Goal: Task Accomplishment & Management: Complete application form

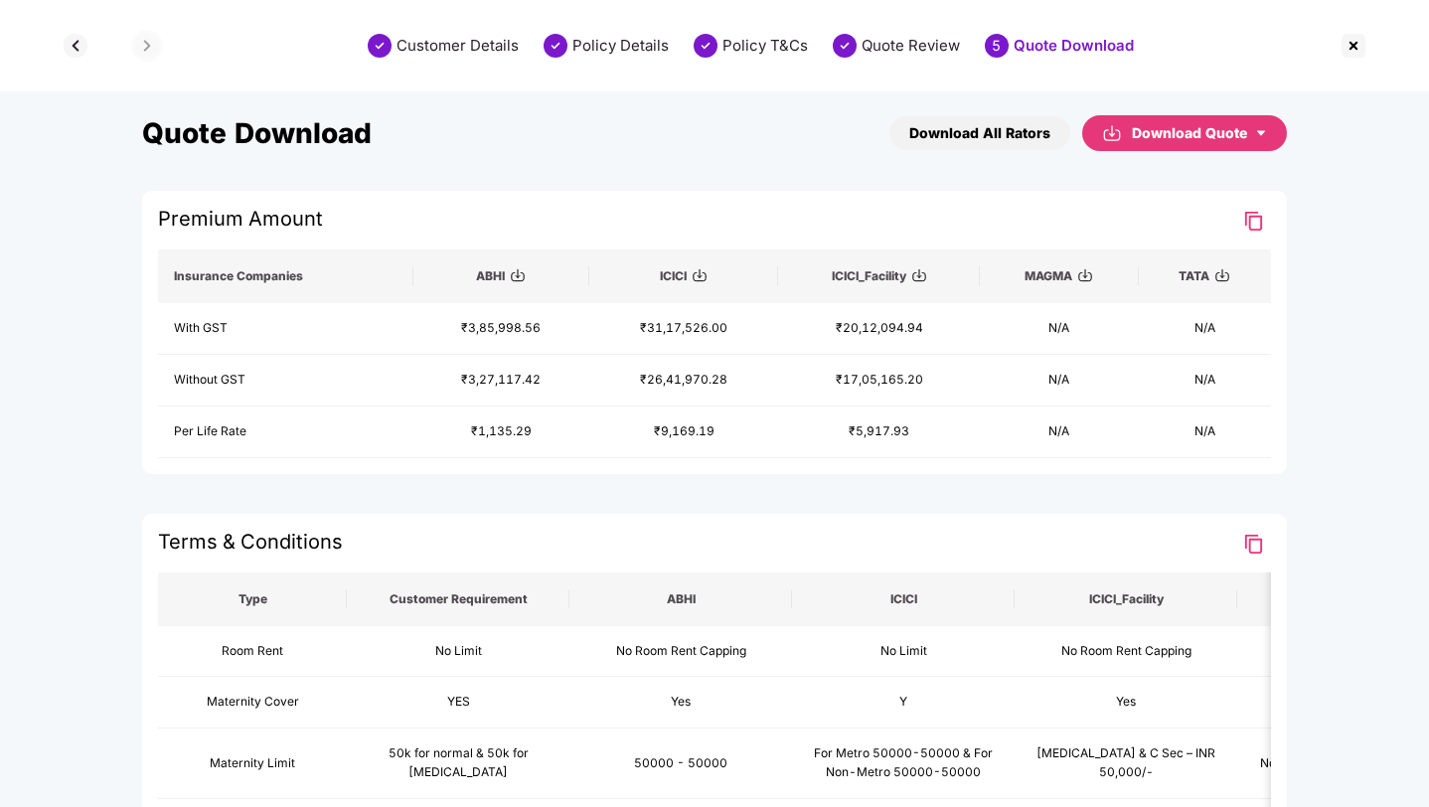
click at [1354, 51] on img at bounding box center [1353, 46] width 32 height 32
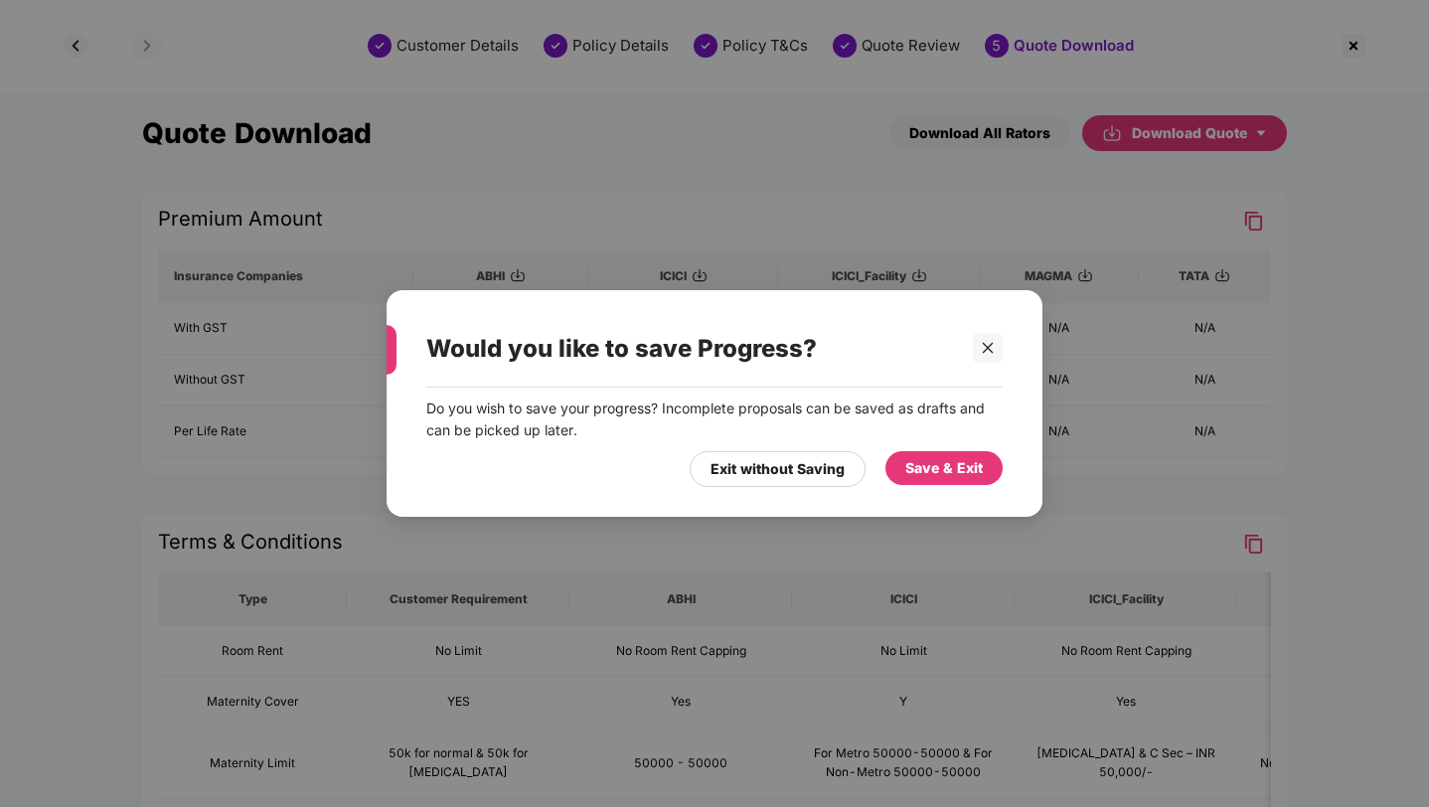
click at [917, 478] on div "Save & Exit" at bounding box center [943, 468] width 77 height 22
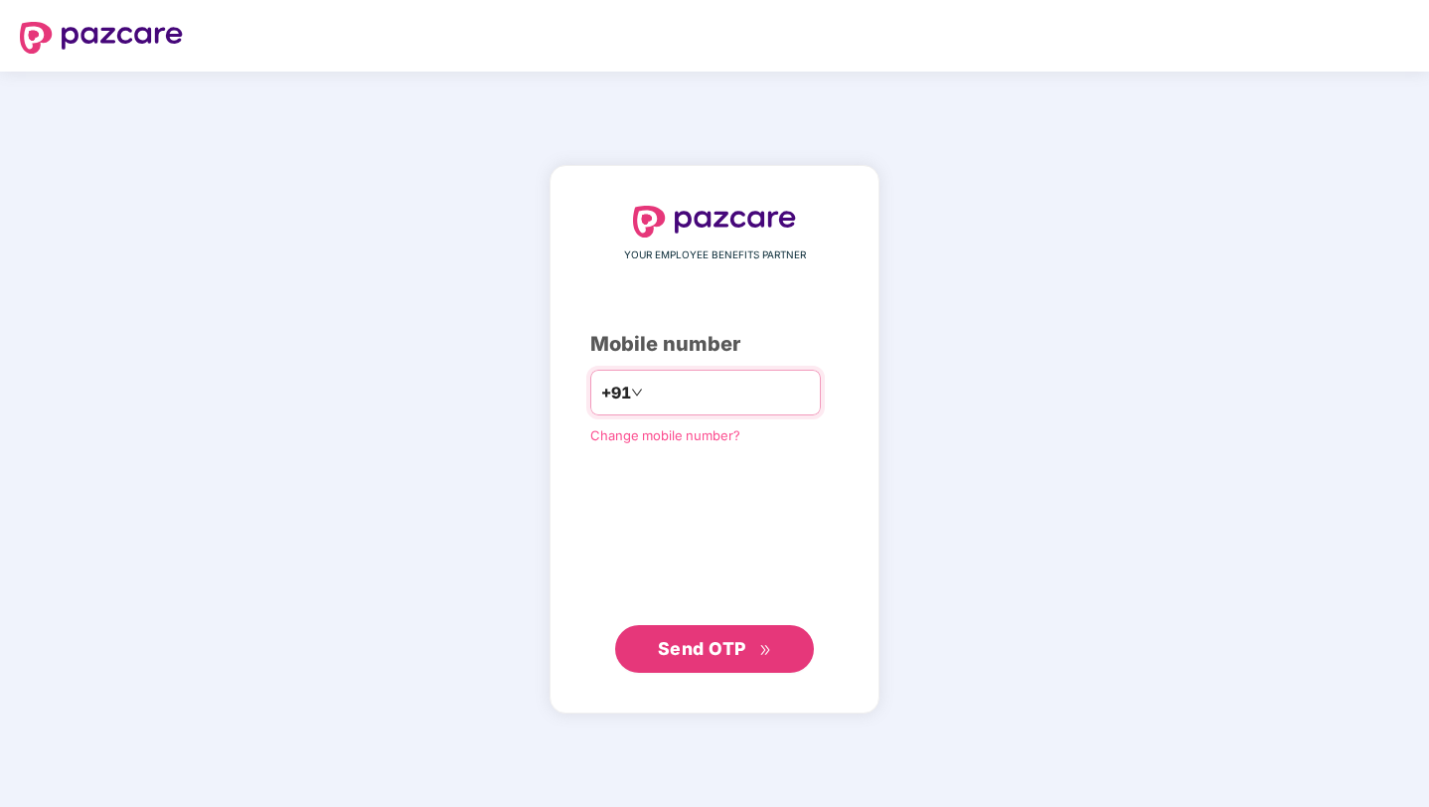
type input "**********"
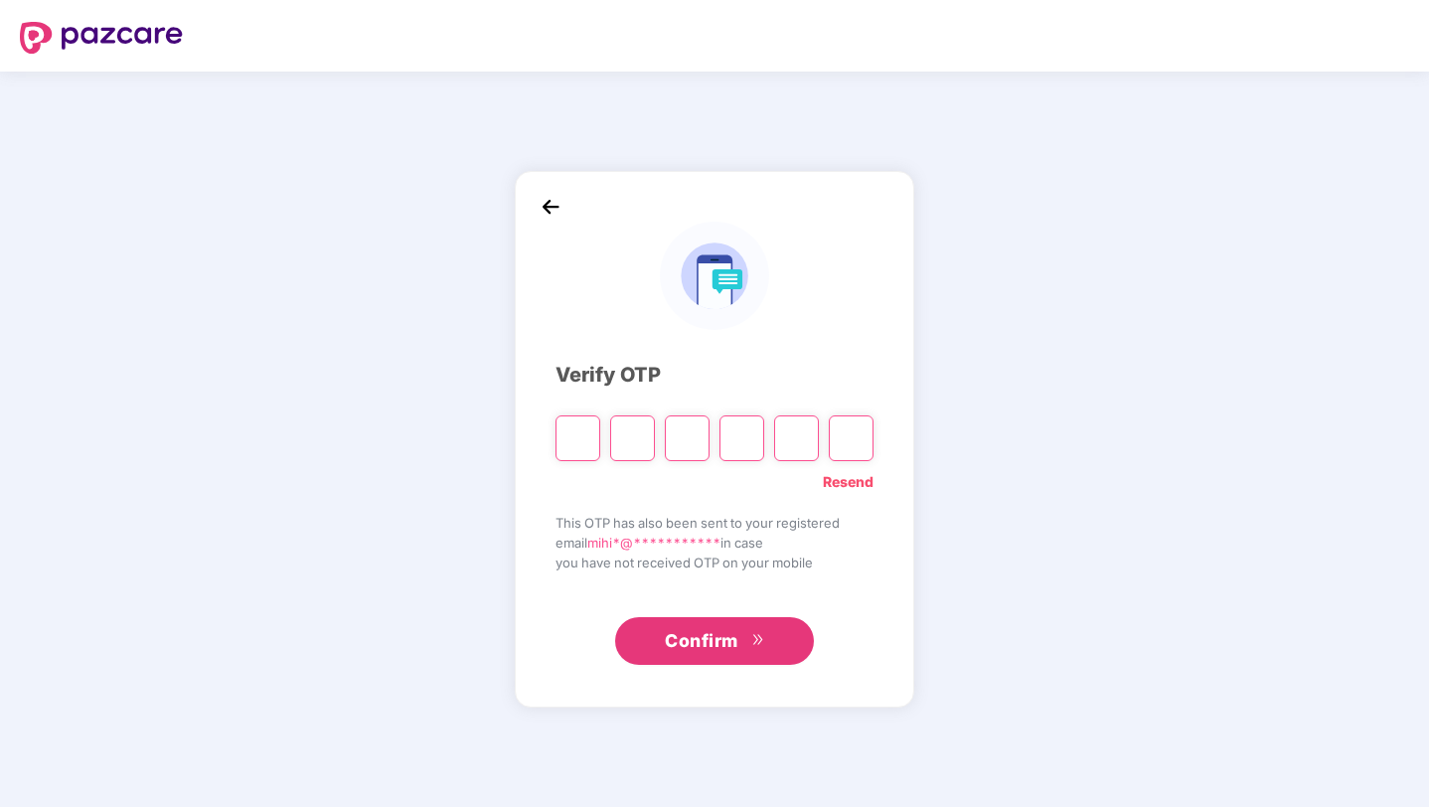
type input "*"
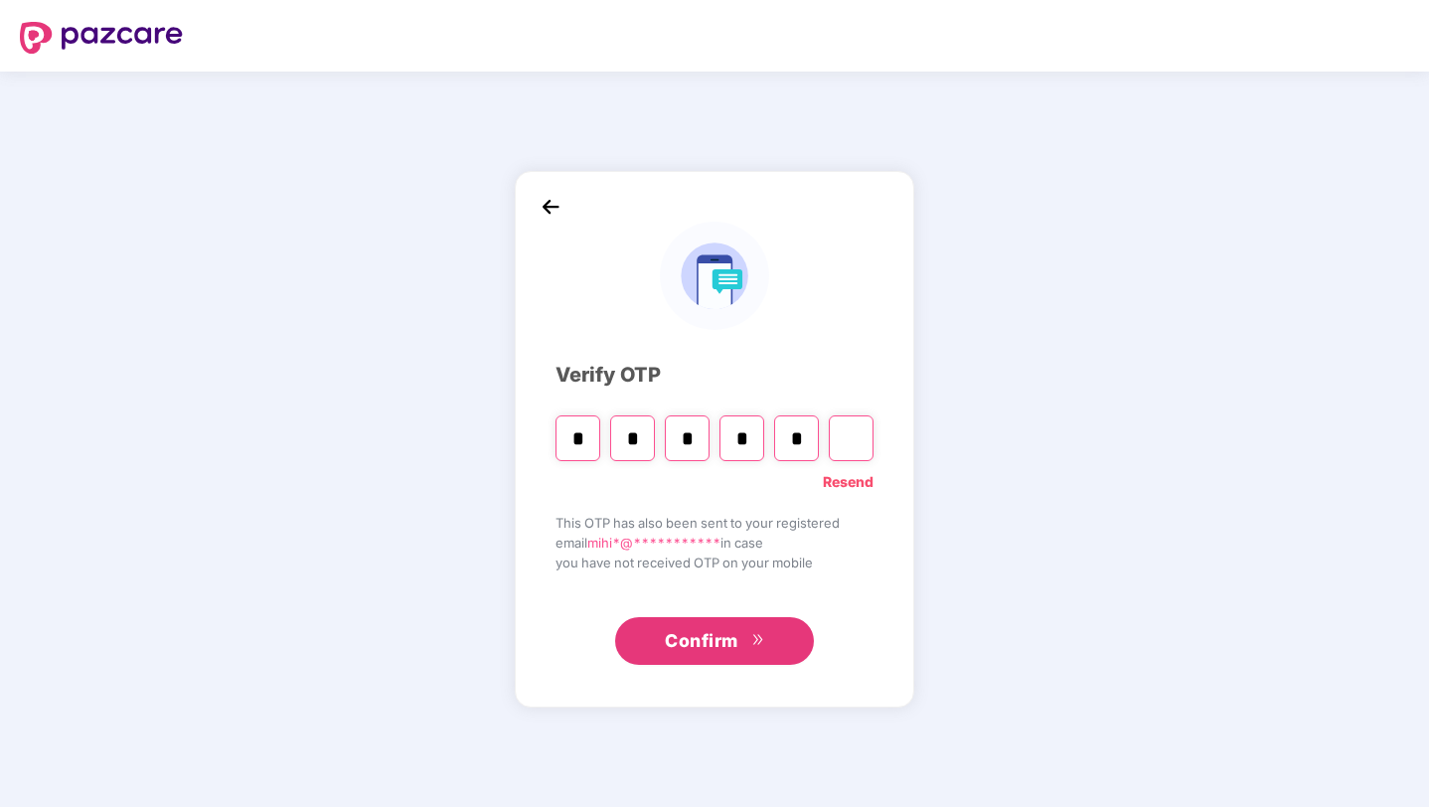
type input "*"
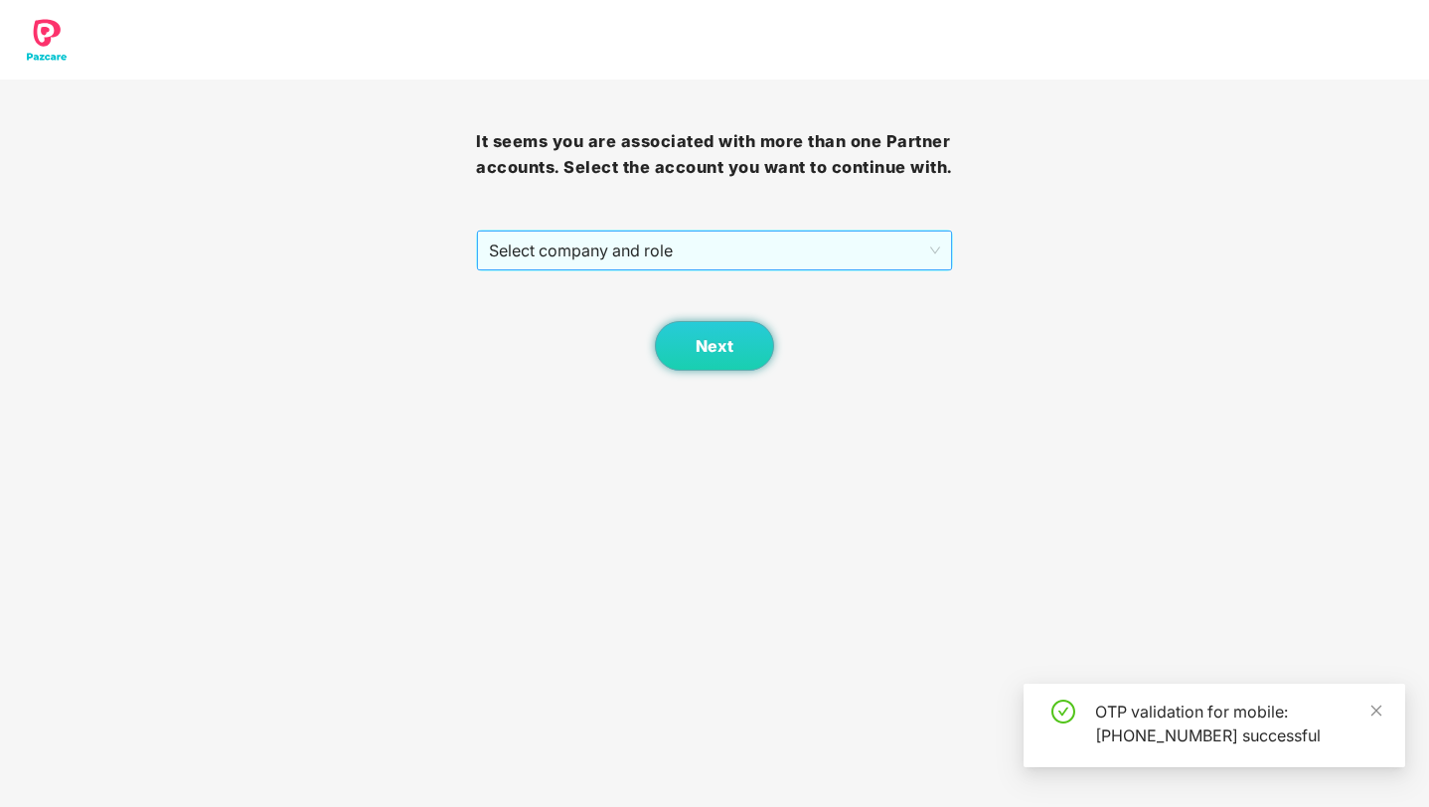
click at [739, 269] on span "Select company and role" at bounding box center [714, 250] width 450 height 38
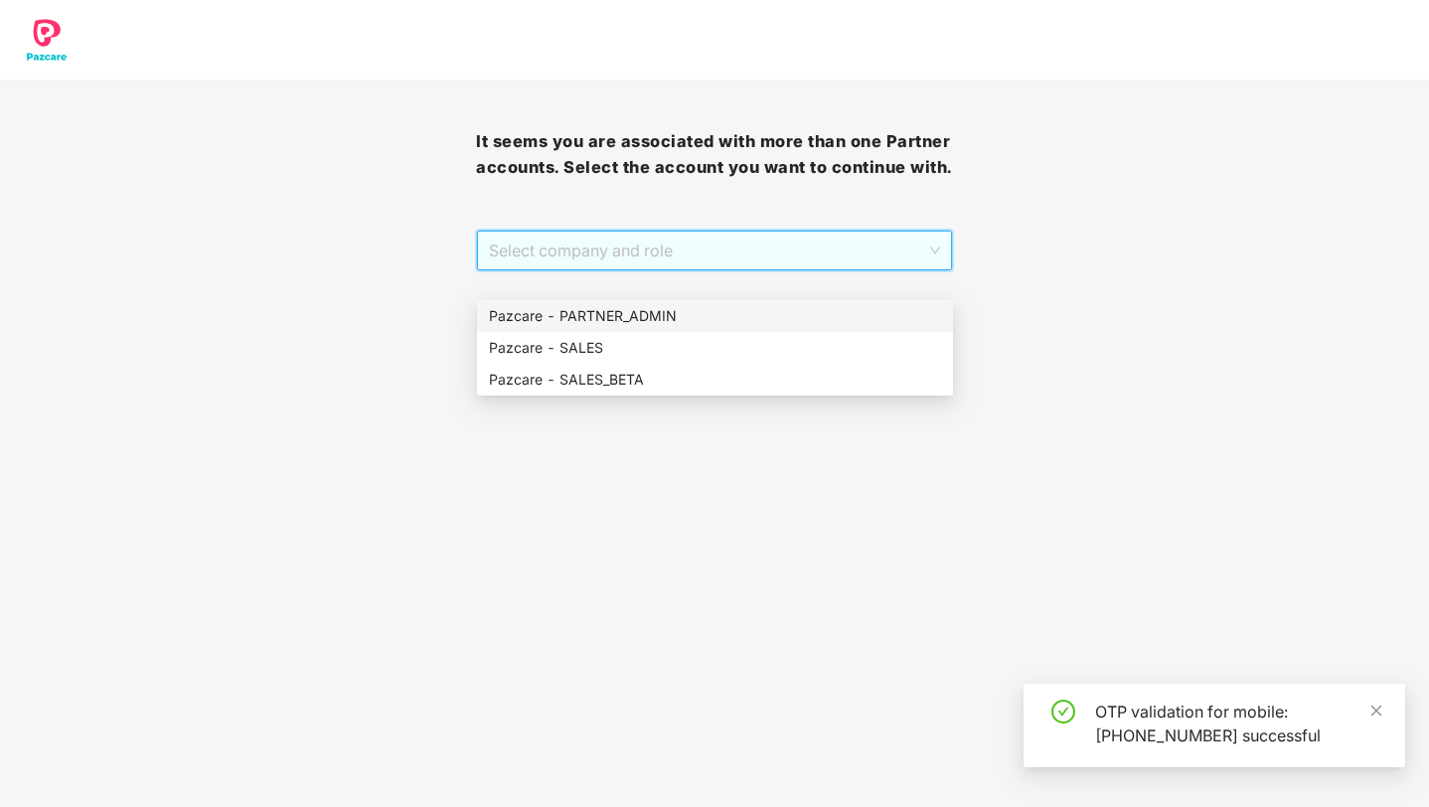
click at [688, 314] on div "Pazcare - PARTNER_ADMIN" at bounding box center [715, 316] width 452 height 22
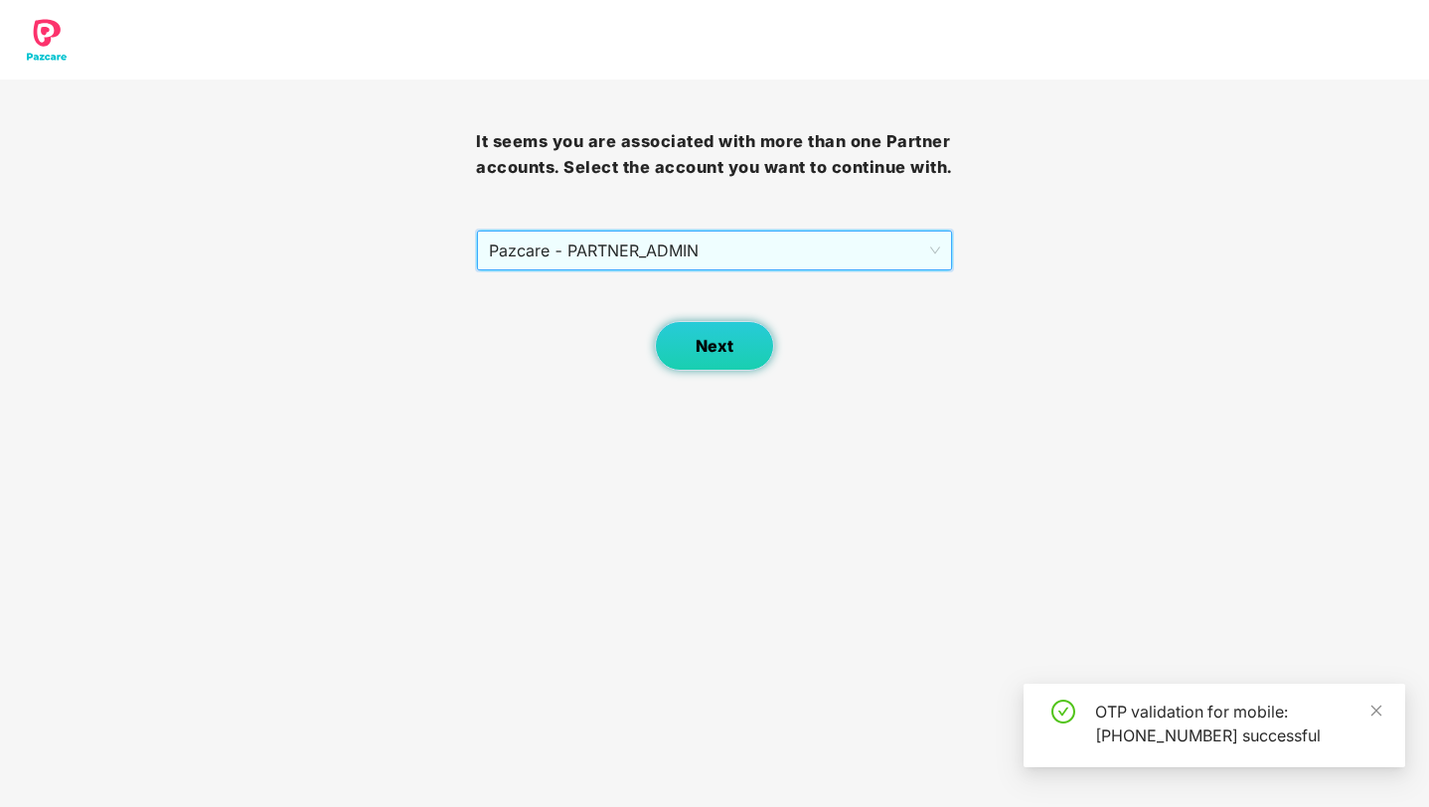
click at [696, 356] on span "Next" at bounding box center [714, 346] width 38 height 19
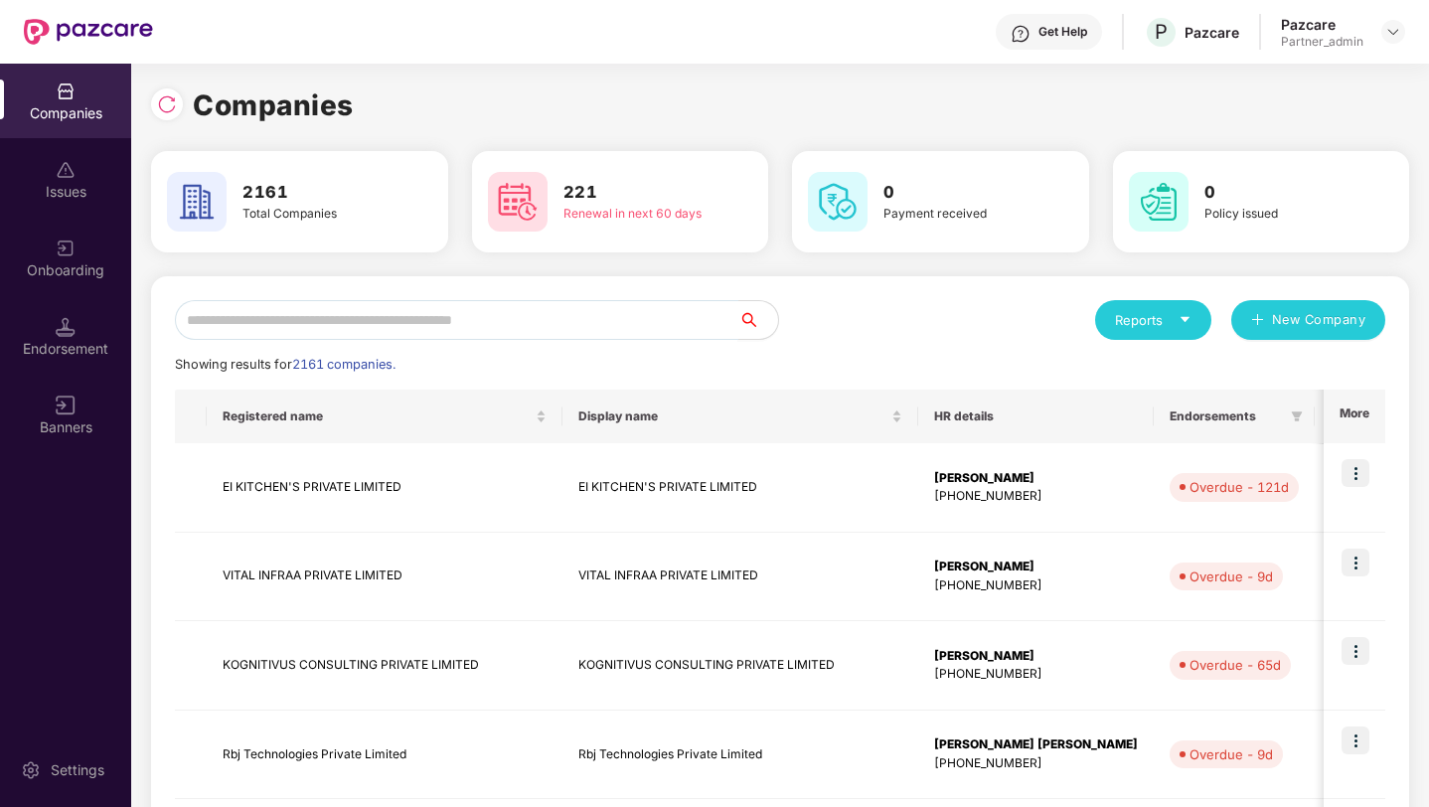
click at [659, 330] on input "text" at bounding box center [456, 320] width 563 height 40
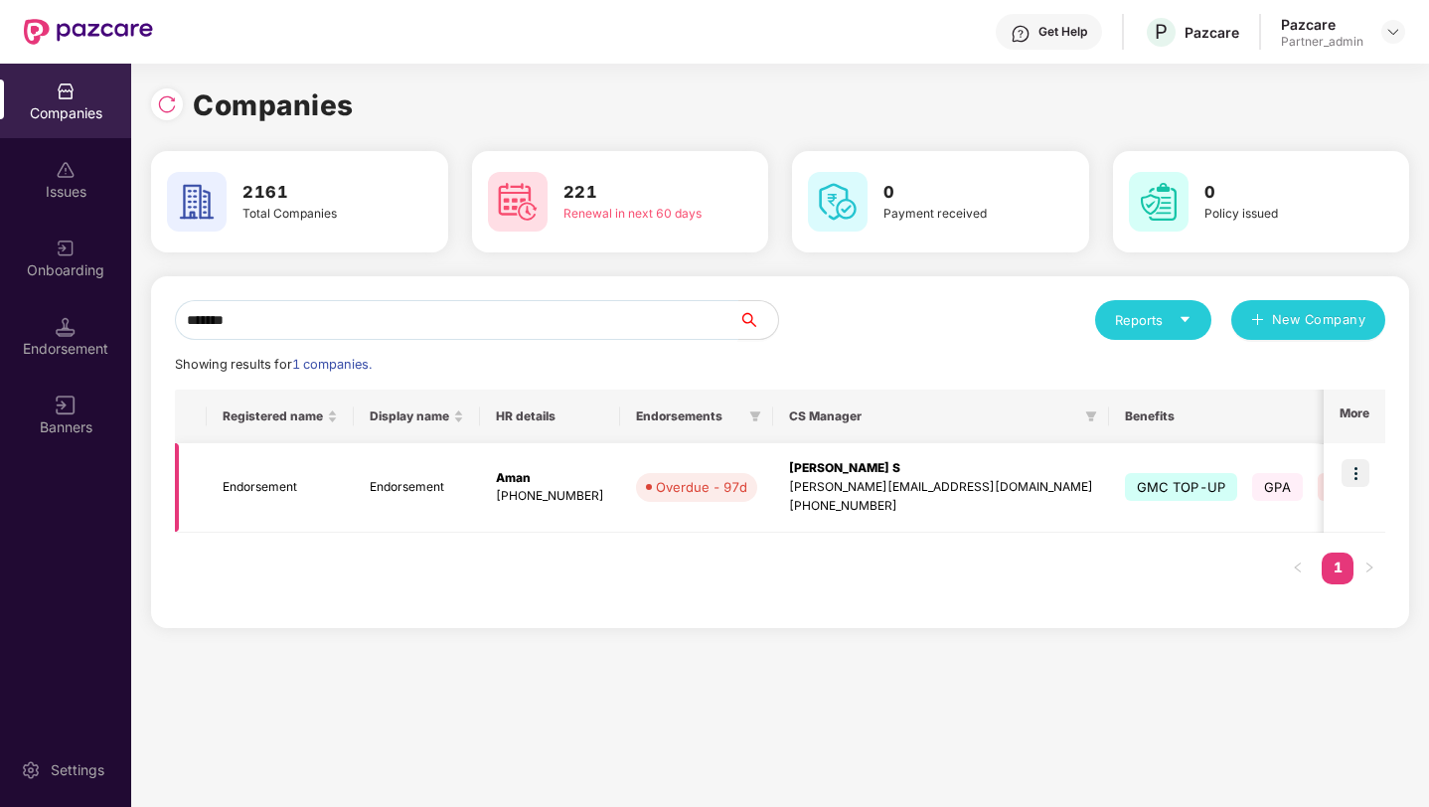
type input "*******"
click at [1356, 469] on img at bounding box center [1355, 473] width 28 height 28
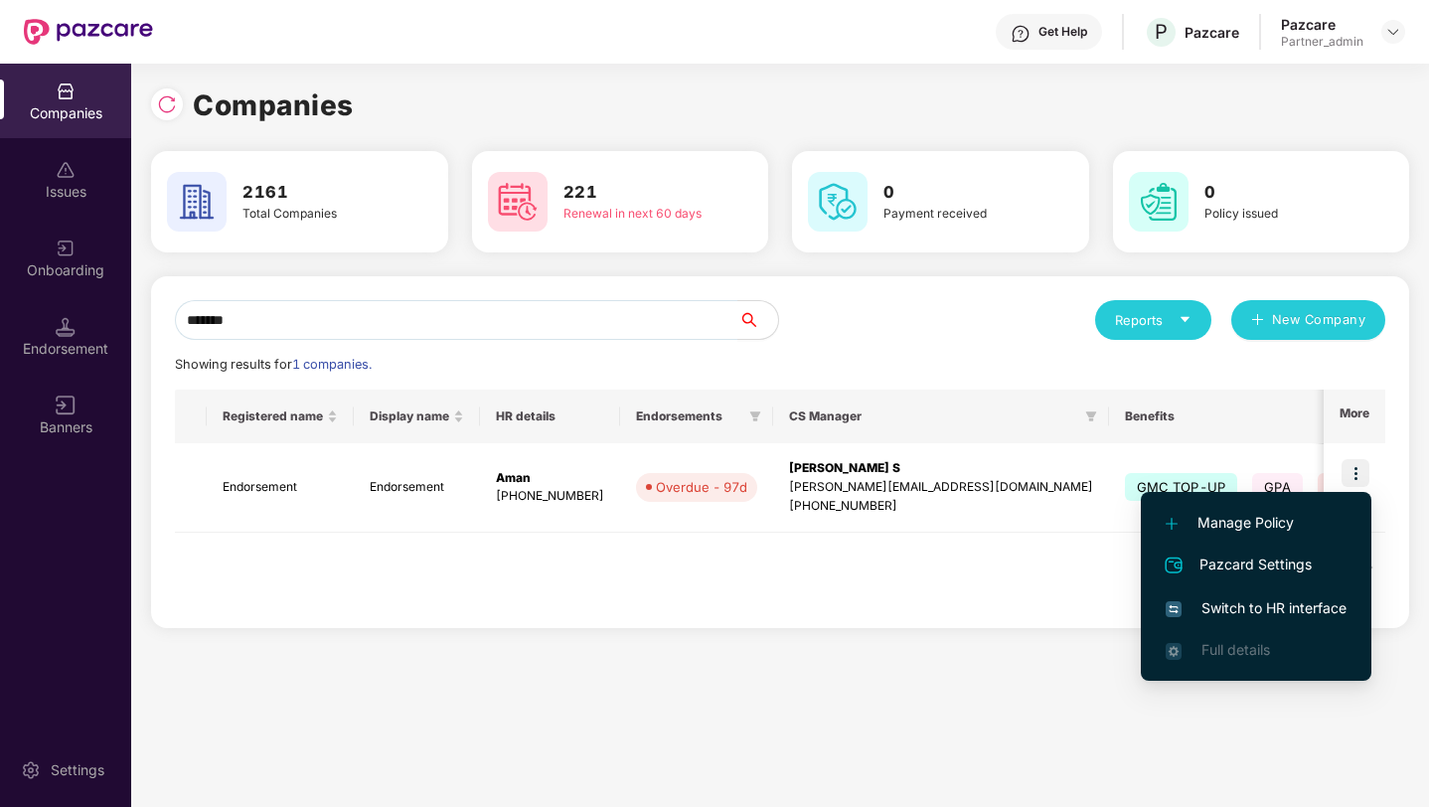
click at [1244, 605] on span "Switch to HR interface" at bounding box center [1255, 608] width 181 height 22
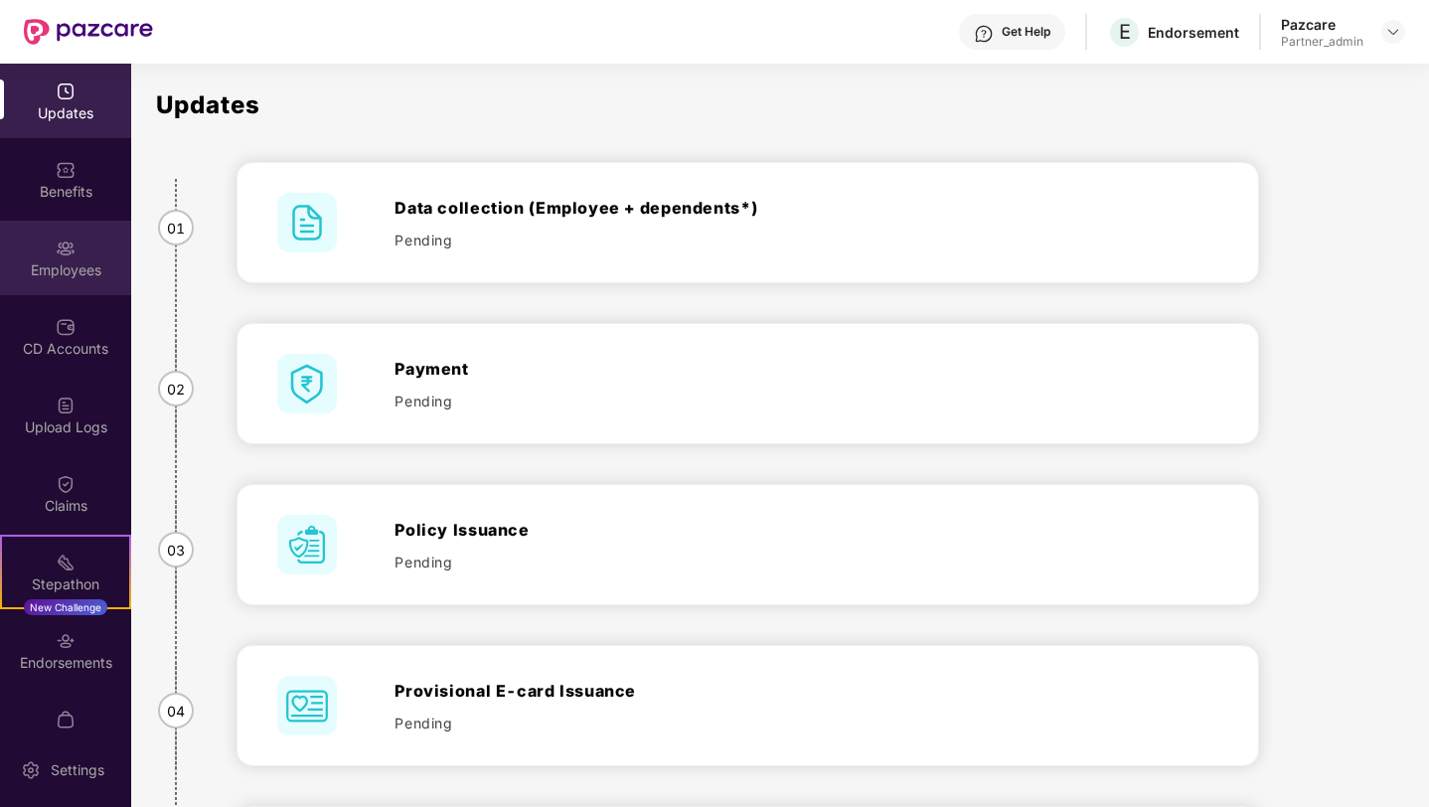
click at [67, 243] on img at bounding box center [66, 248] width 20 height 20
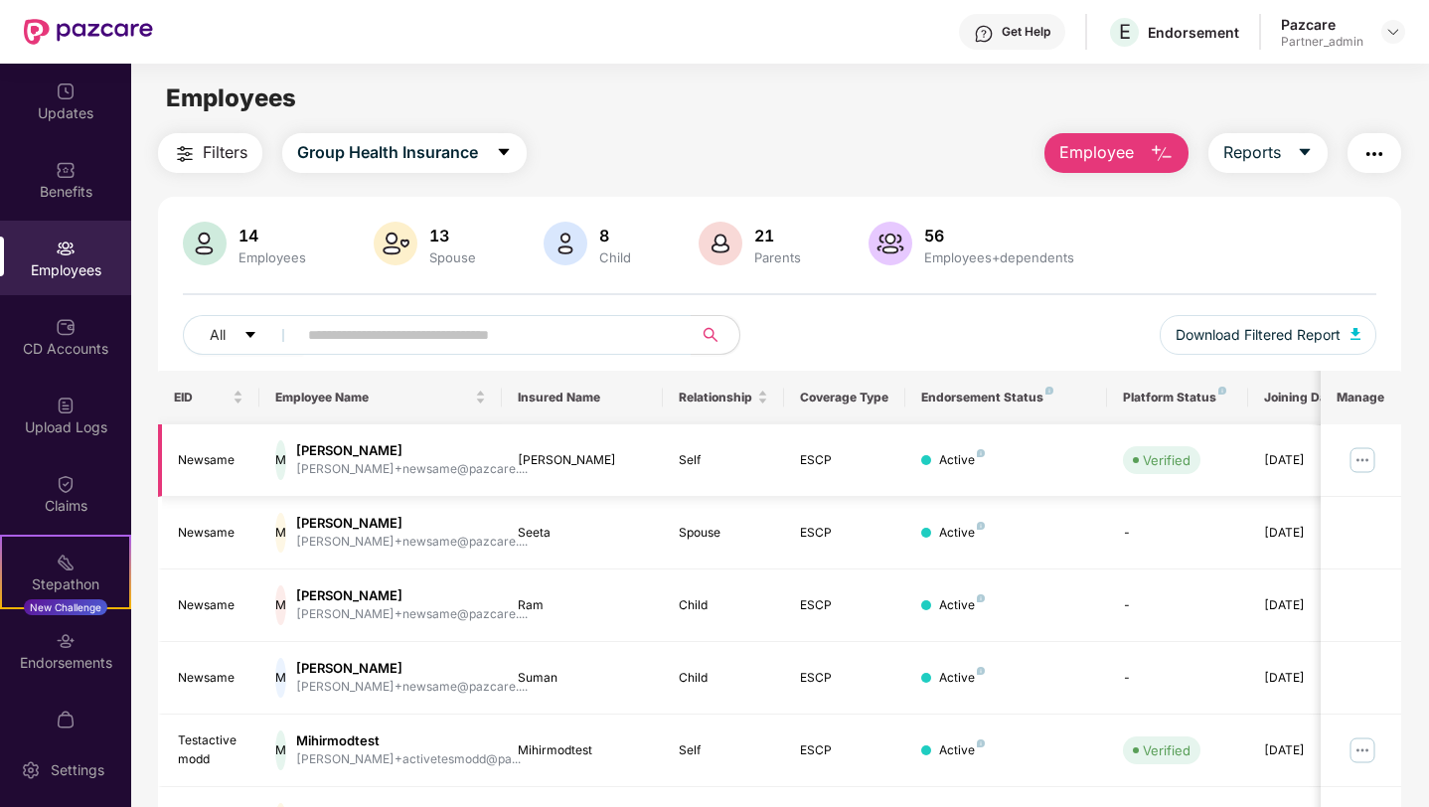
click at [1360, 461] on img at bounding box center [1362, 460] width 32 height 32
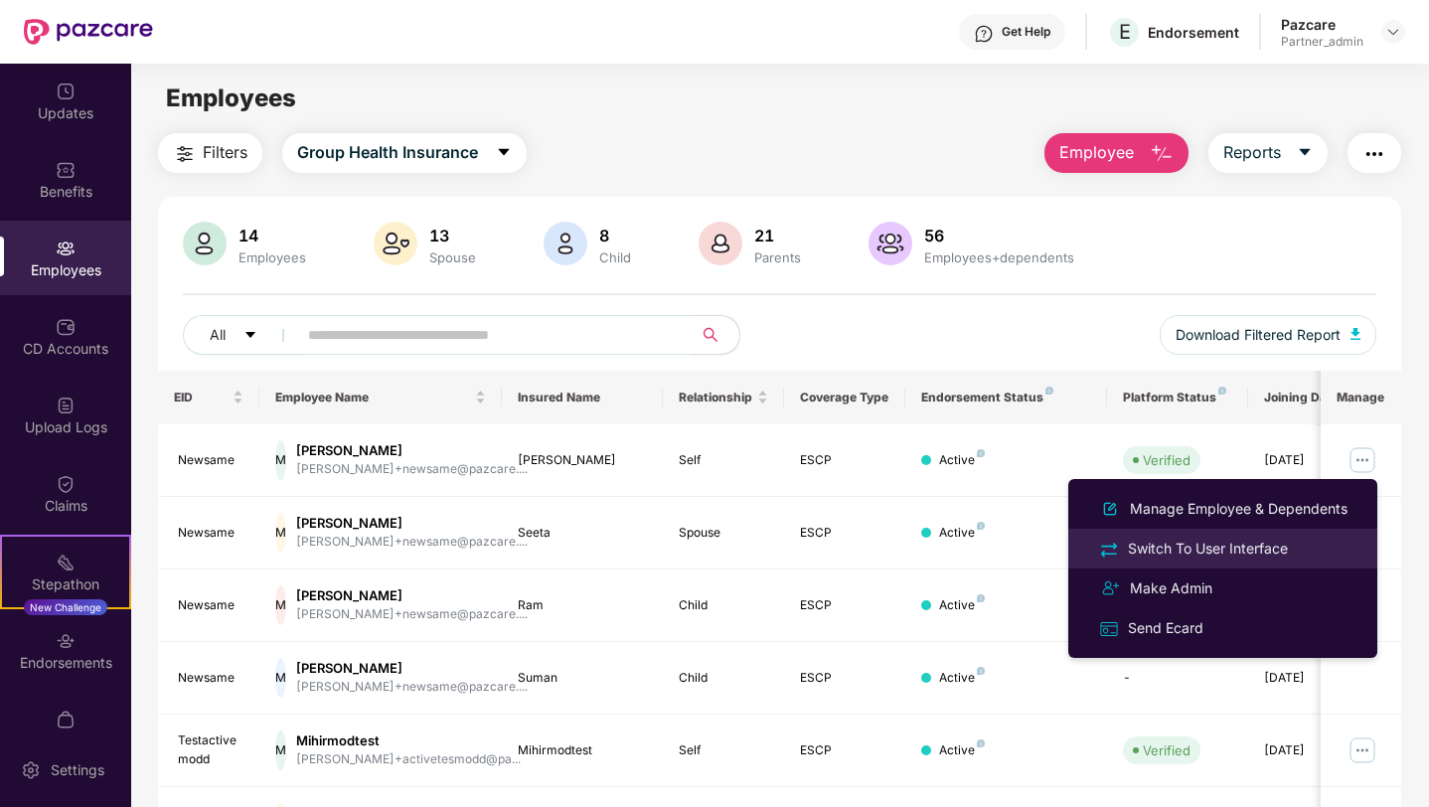
click at [1143, 554] on div "Switch To User Interface" at bounding box center [1208, 548] width 168 height 22
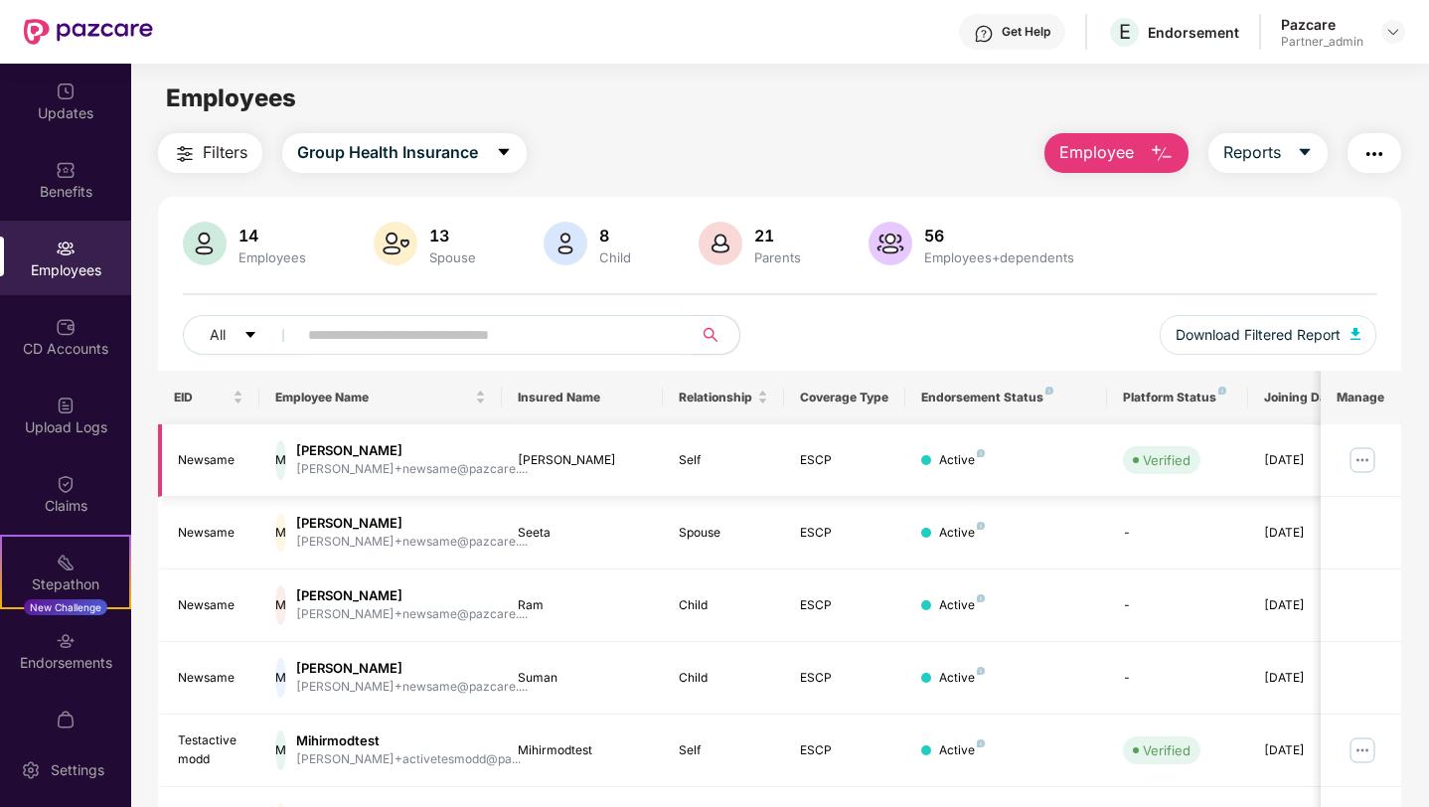
click at [1351, 452] on img at bounding box center [1362, 460] width 32 height 32
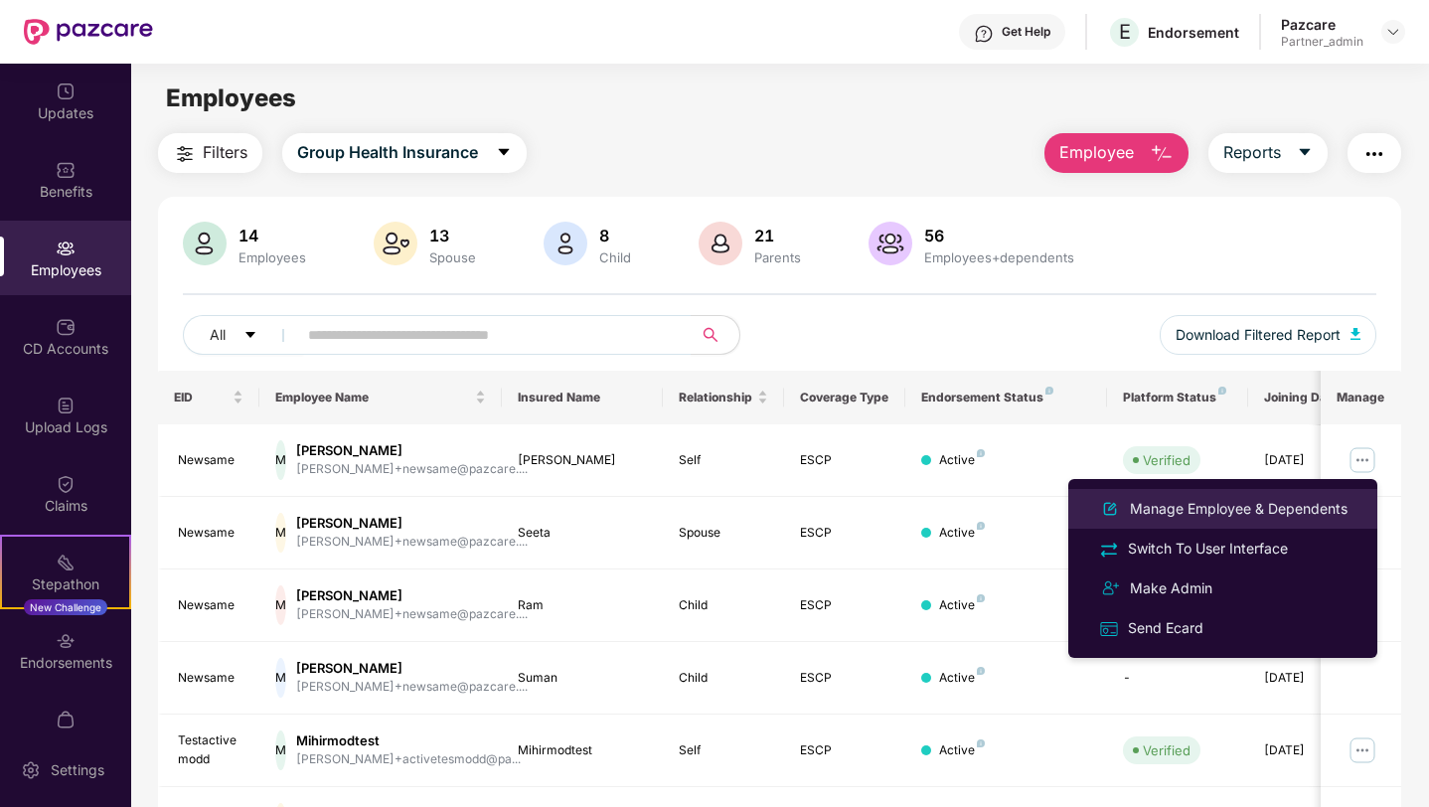
click at [1232, 511] on div "Manage Employee & Dependents" at bounding box center [1239, 509] width 226 height 22
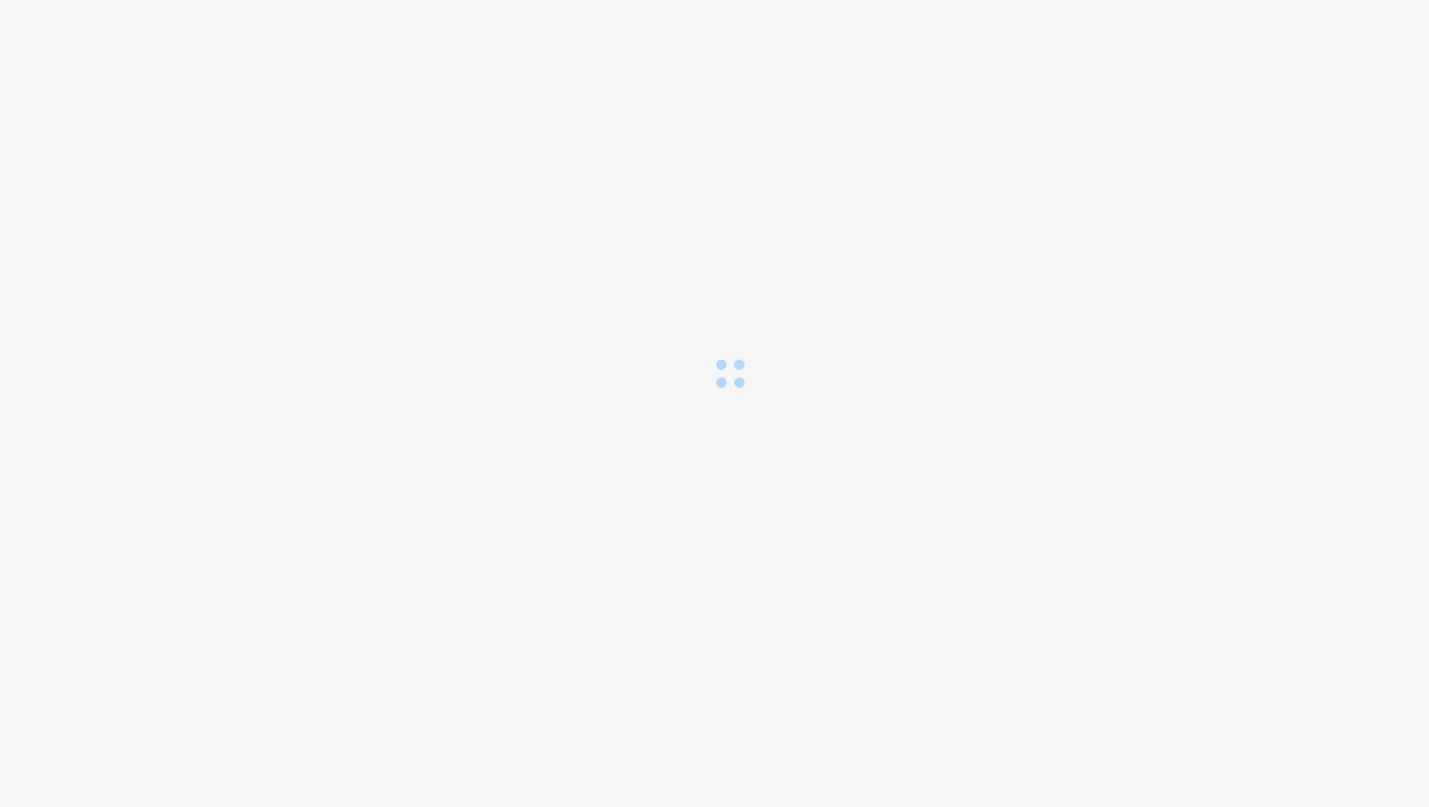
click at [836, 441] on body at bounding box center [714, 403] width 1429 height 807
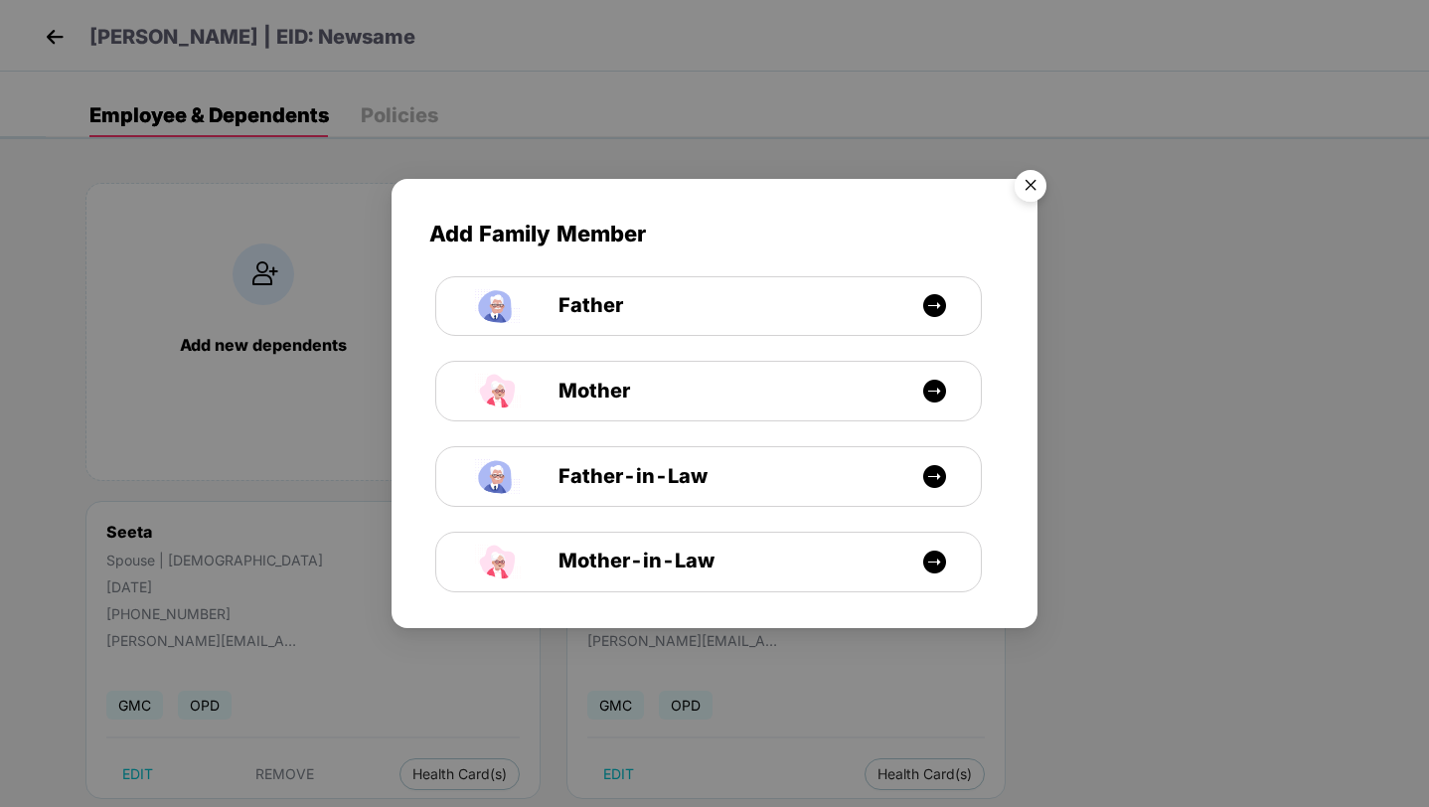
click at [1026, 183] on img "Close" at bounding box center [1030, 189] width 56 height 56
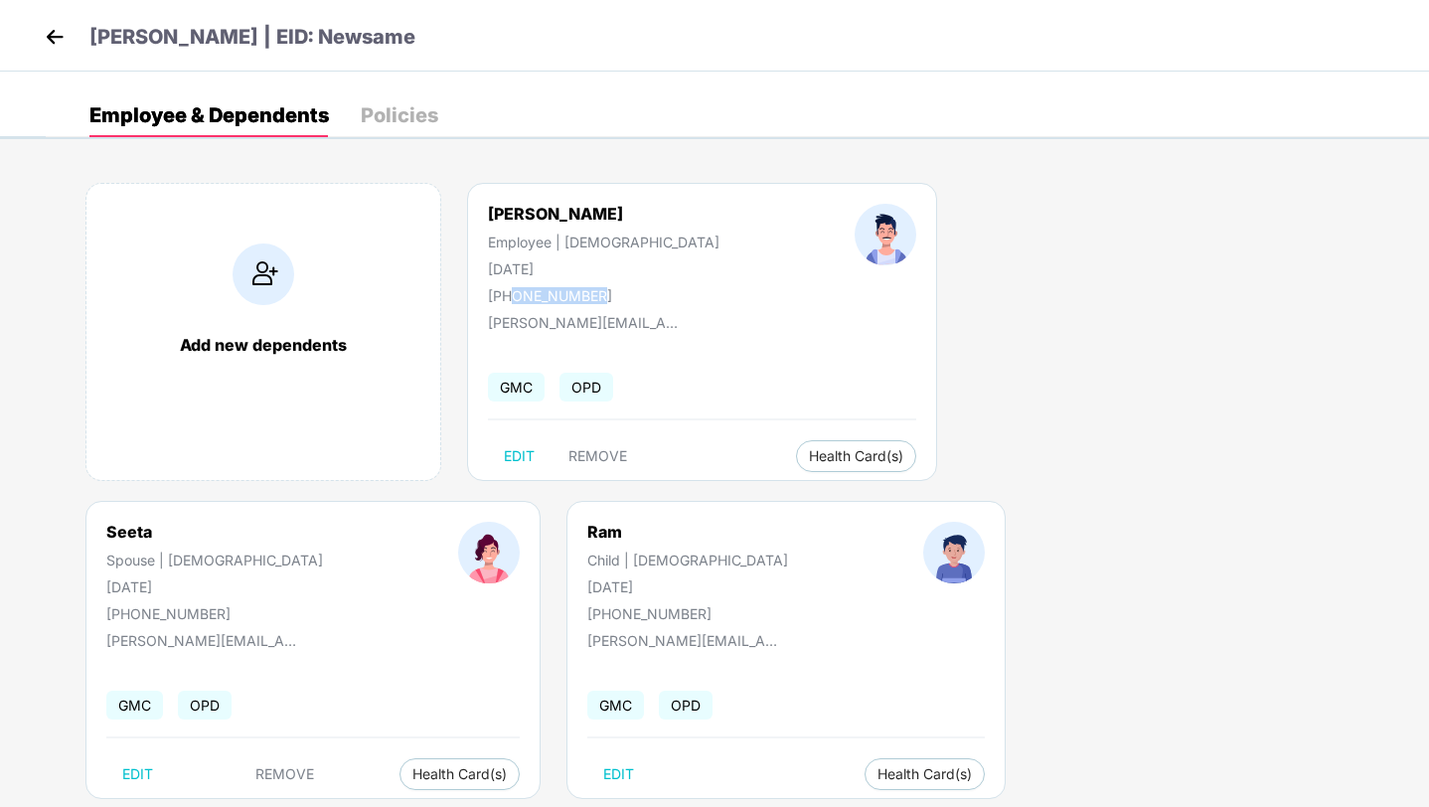
drag, startPoint x: 514, startPoint y: 298, endPoint x: 638, endPoint y: 295, distance: 124.2
click at [638, 295] on div "[PERSON_NAME] Employee | [DEMOGRAPHIC_DATA] [DATE] [PHONE_NUMBER]" at bounding box center [603, 254] width 367 height 100
copy div "6666878232"
click at [50, 39] on img at bounding box center [55, 37] width 30 height 30
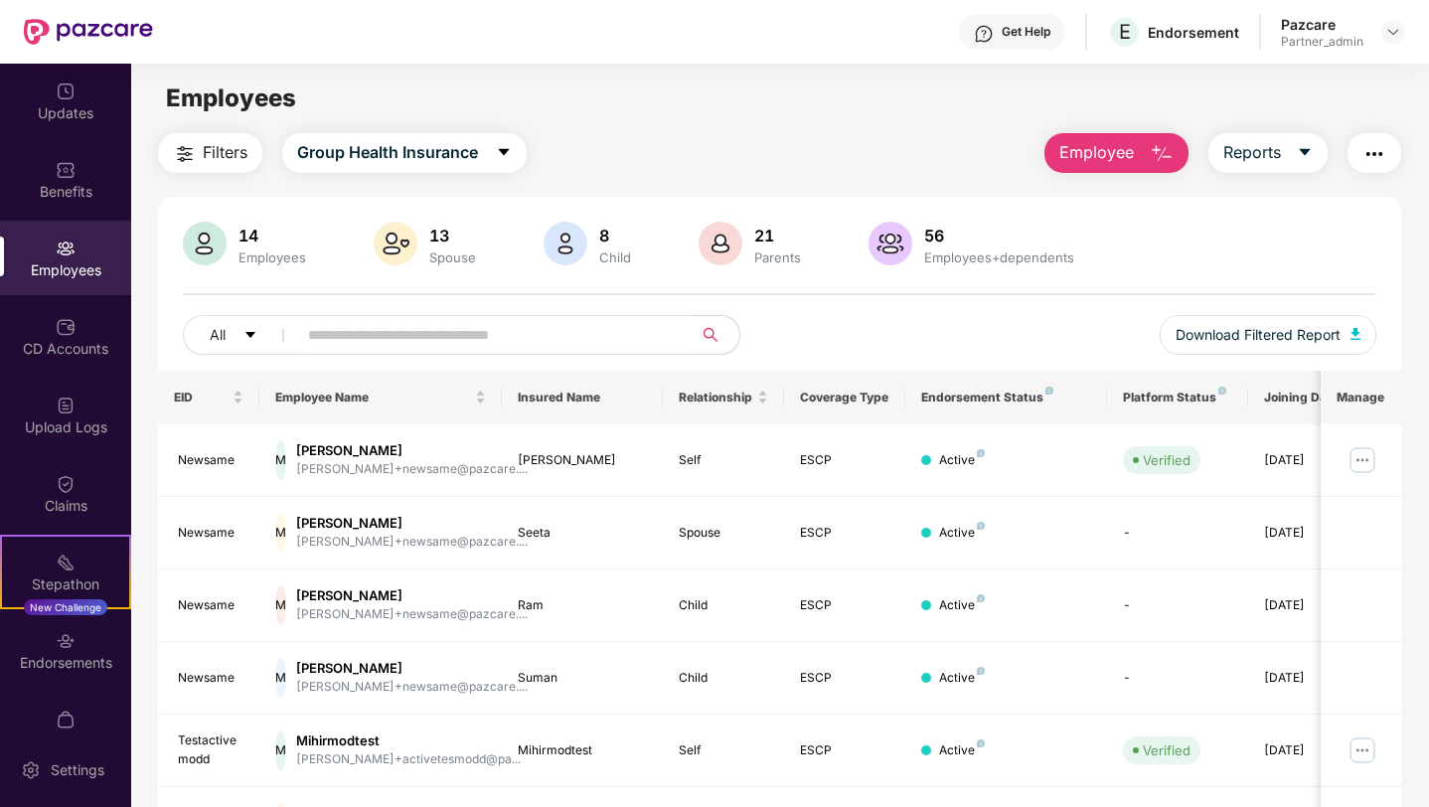
click at [1137, 150] on button "Employee" at bounding box center [1116, 153] width 144 height 40
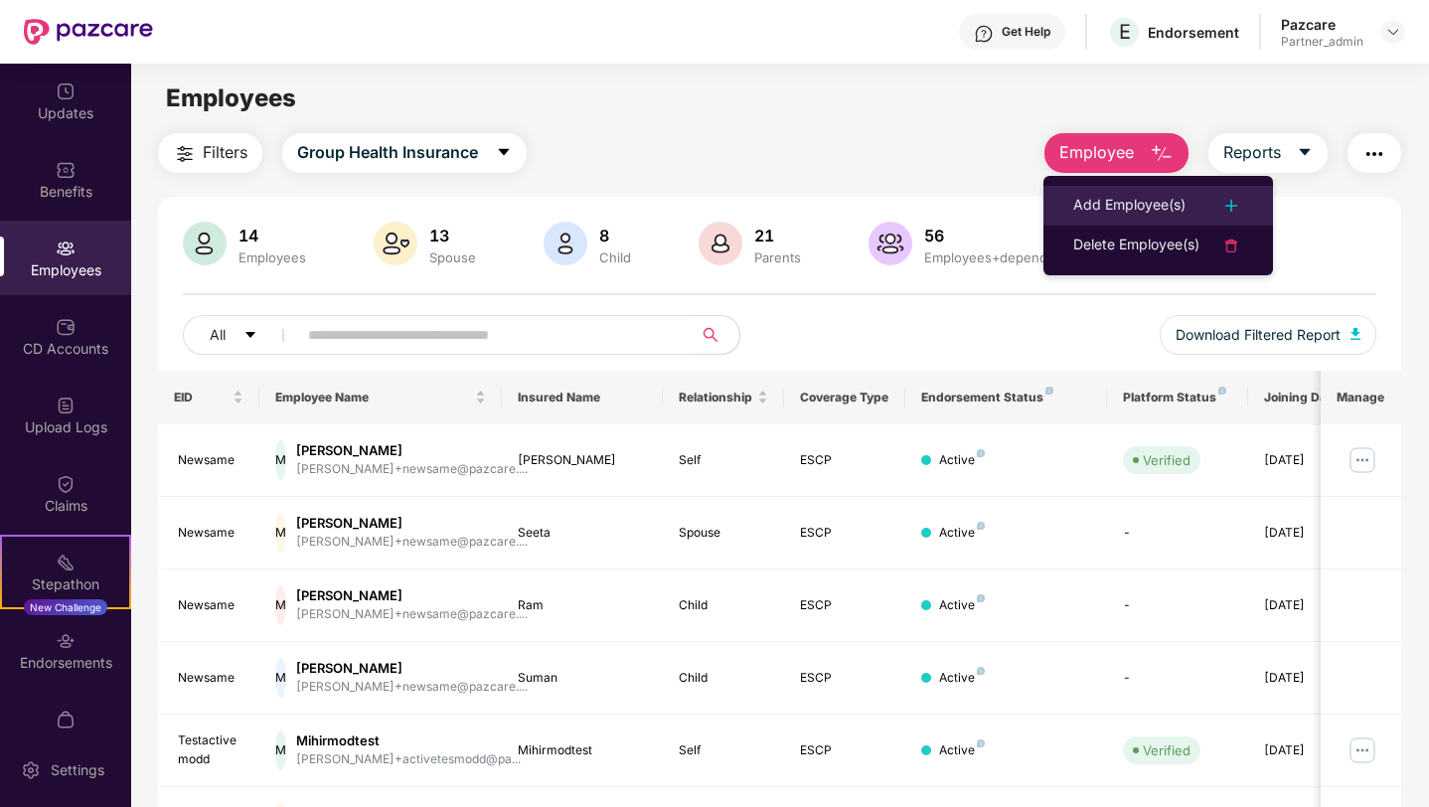
click at [1103, 200] on div "Add Employee(s)" at bounding box center [1129, 206] width 112 height 24
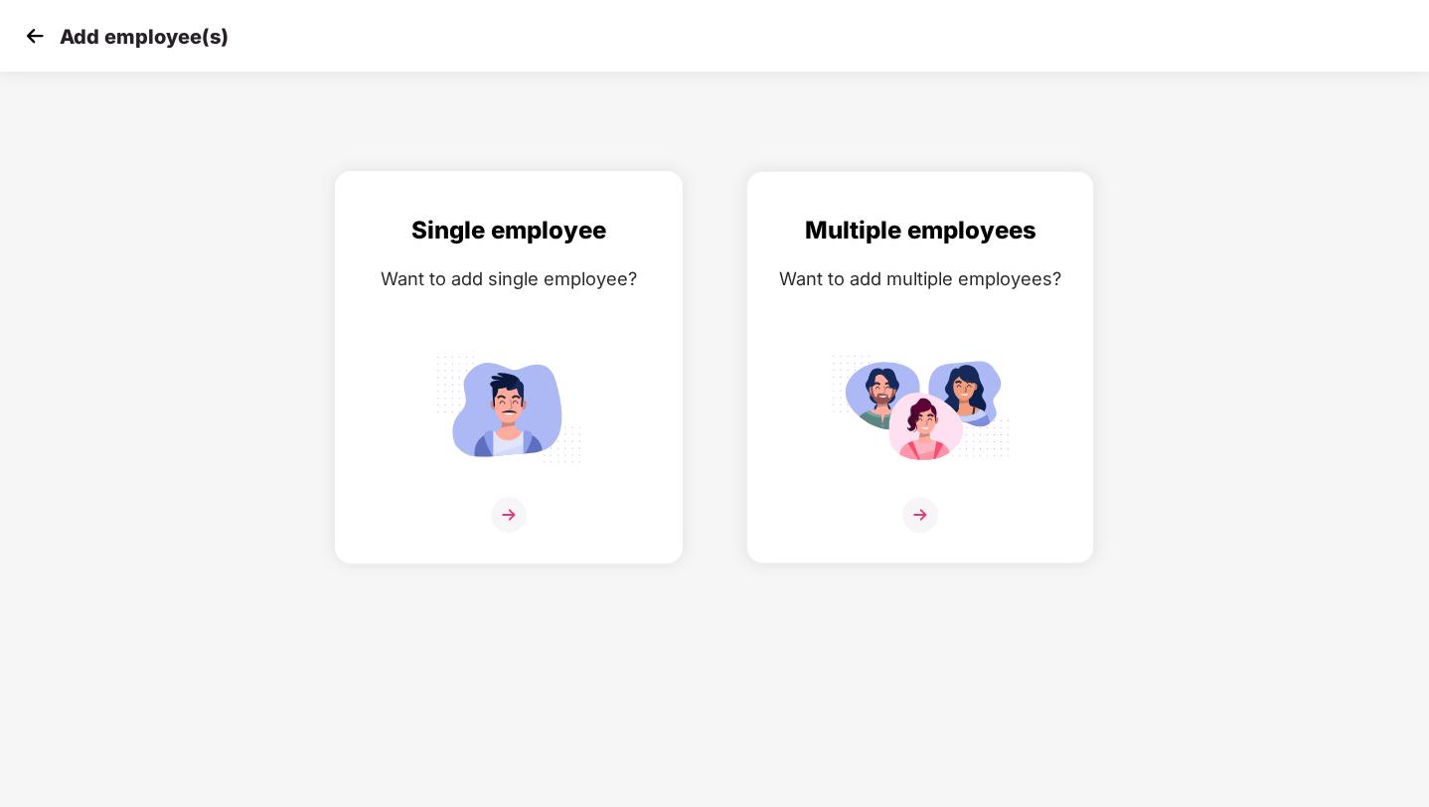
click at [645, 328] on div "Single employee Want to add single employee?" at bounding box center [509, 385] width 306 height 346
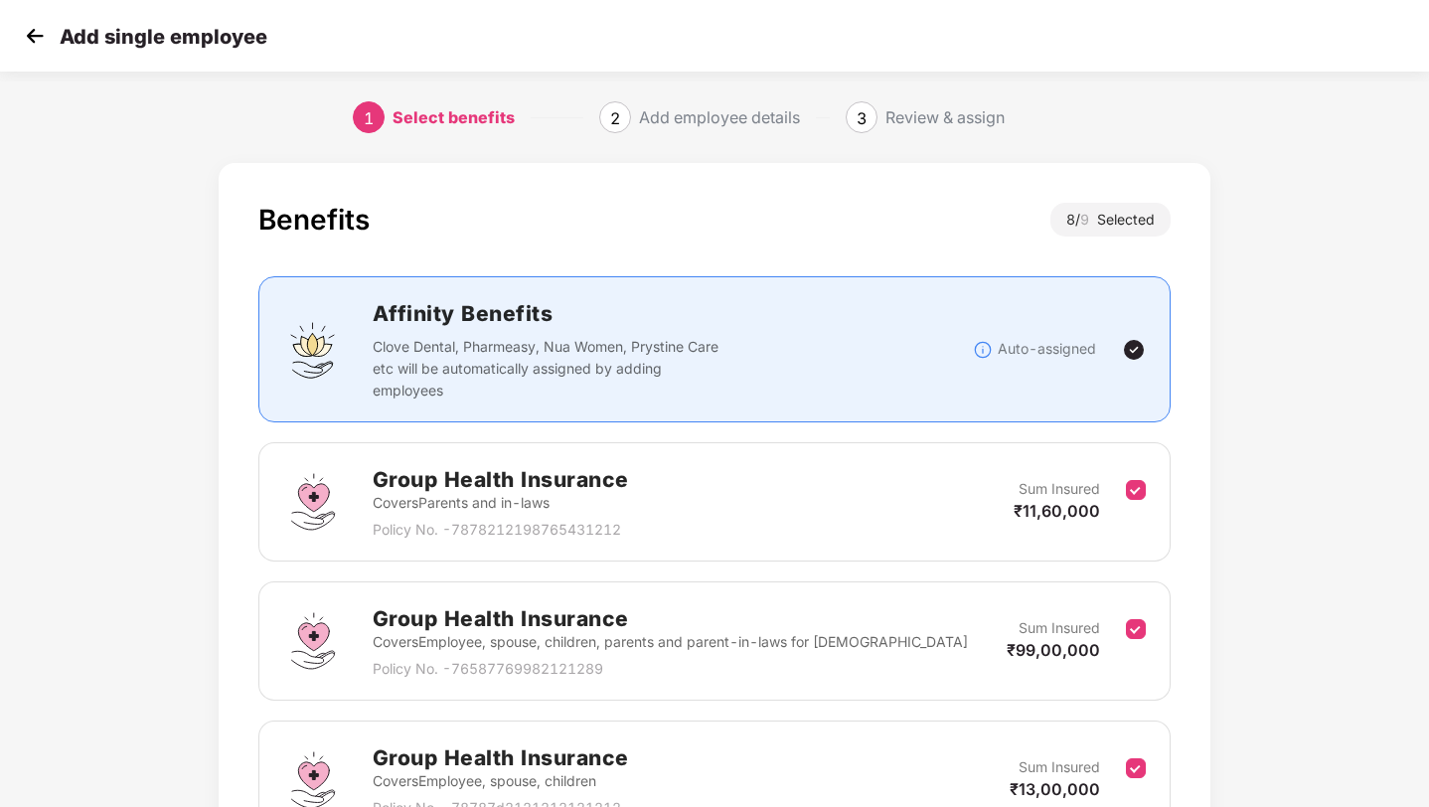
click at [30, 31] on img at bounding box center [35, 36] width 30 height 30
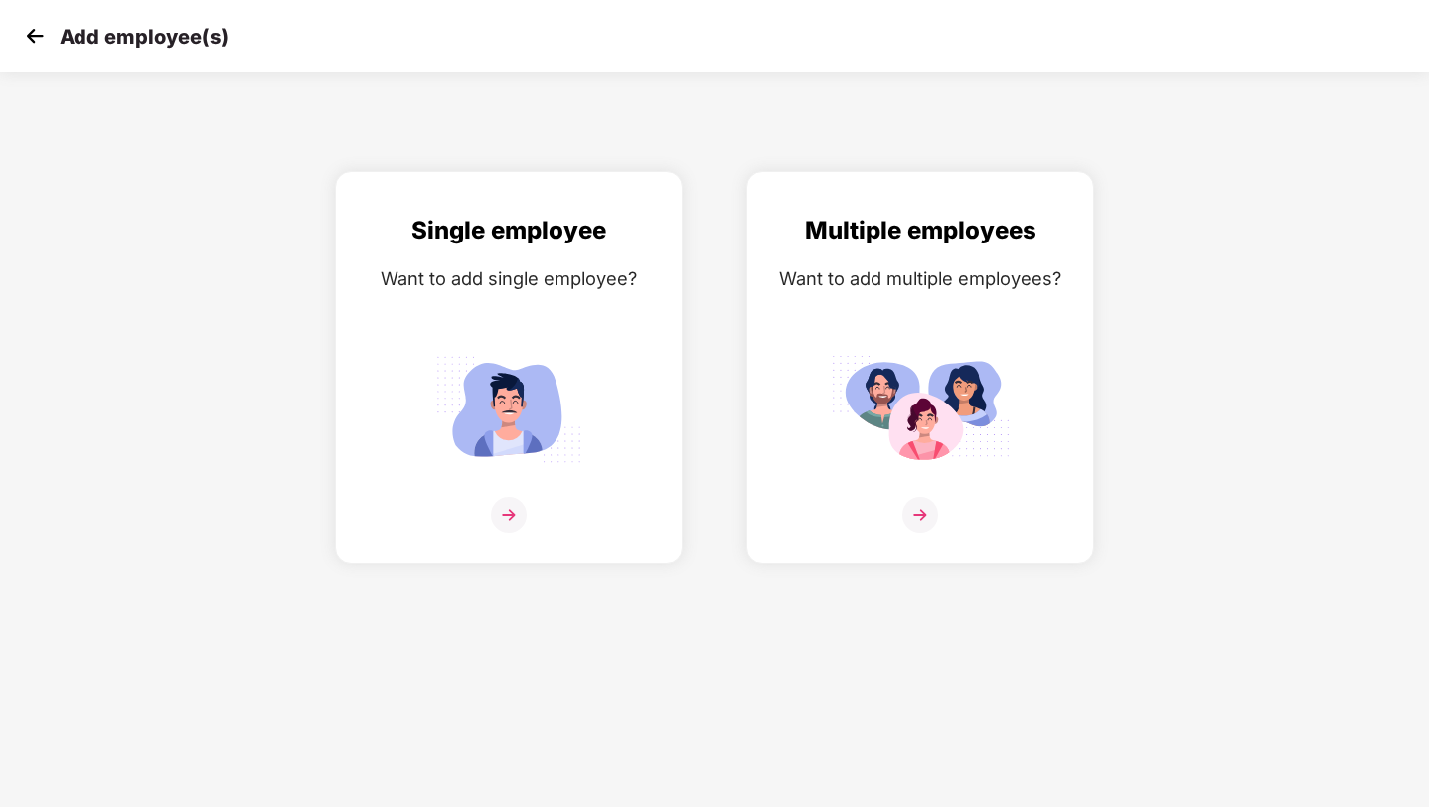
click at [39, 40] on img at bounding box center [35, 36] width 30 height 30
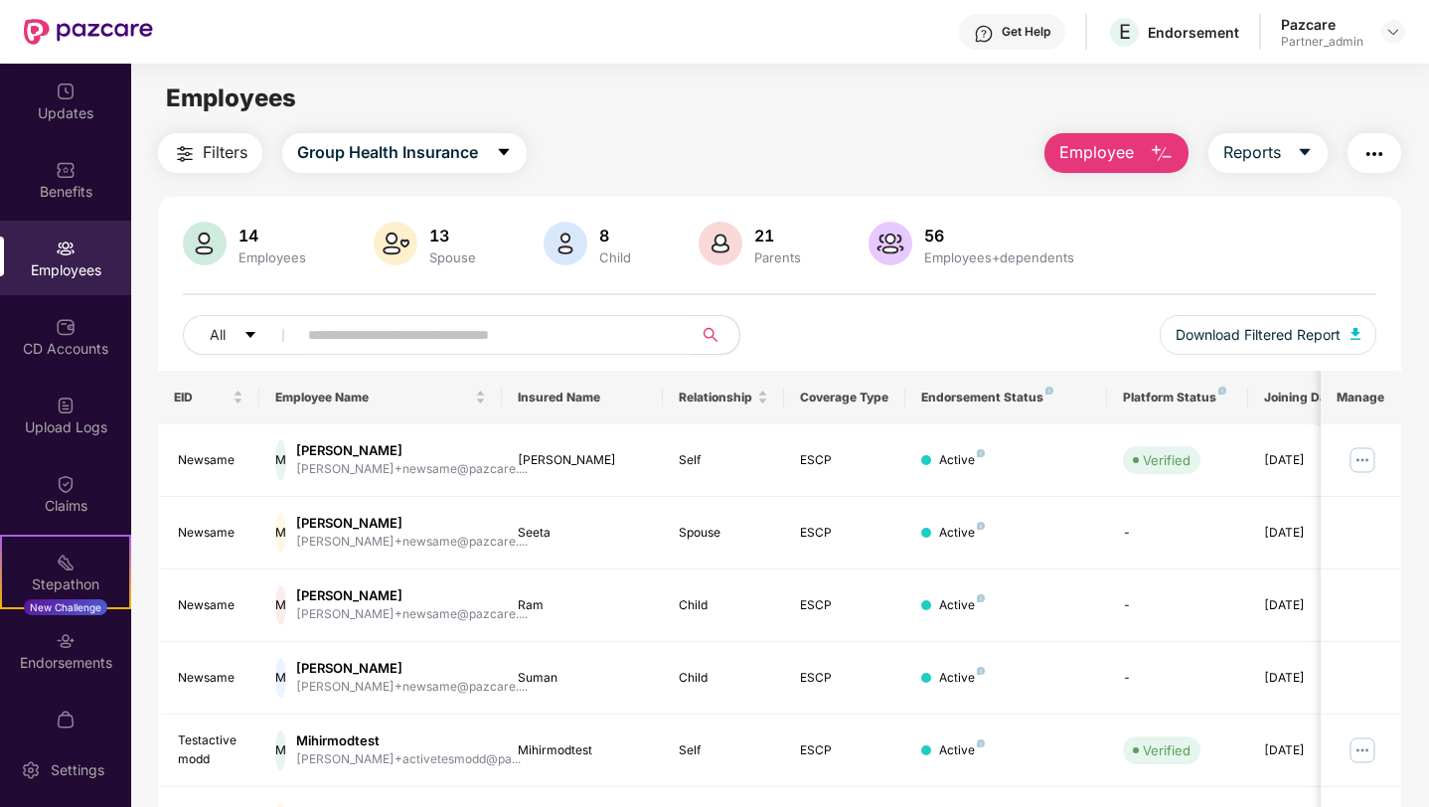
click at [1104, 157] on span "Employee" at bounding box center [1096, 152] width 75 height 25
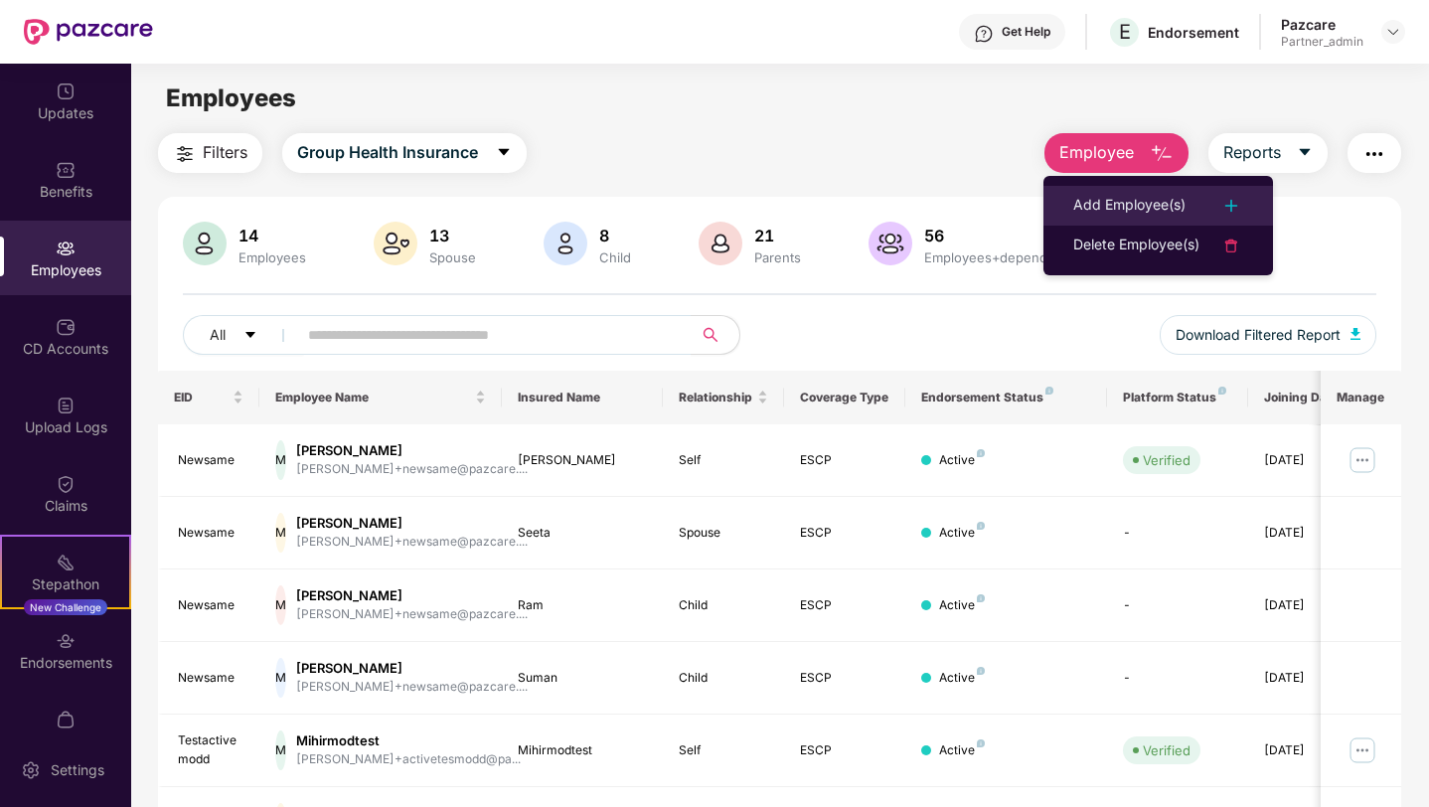
click at [1099, 199] on div "Add Employee(s)" at bounding box center [1129, 206] width 112 height 24
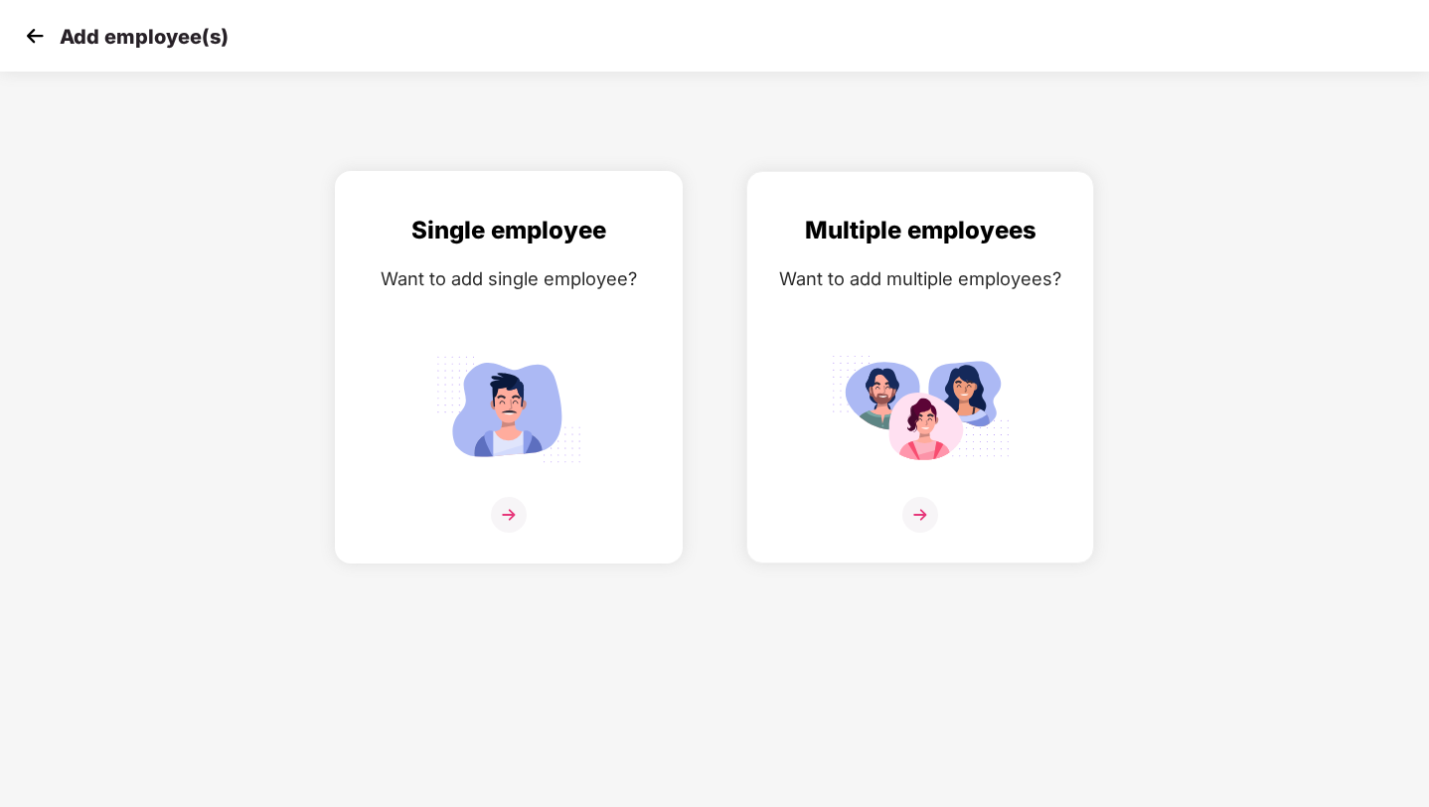
click at [532, 366] on img at bounding box center [508, 409] width 179 height 124
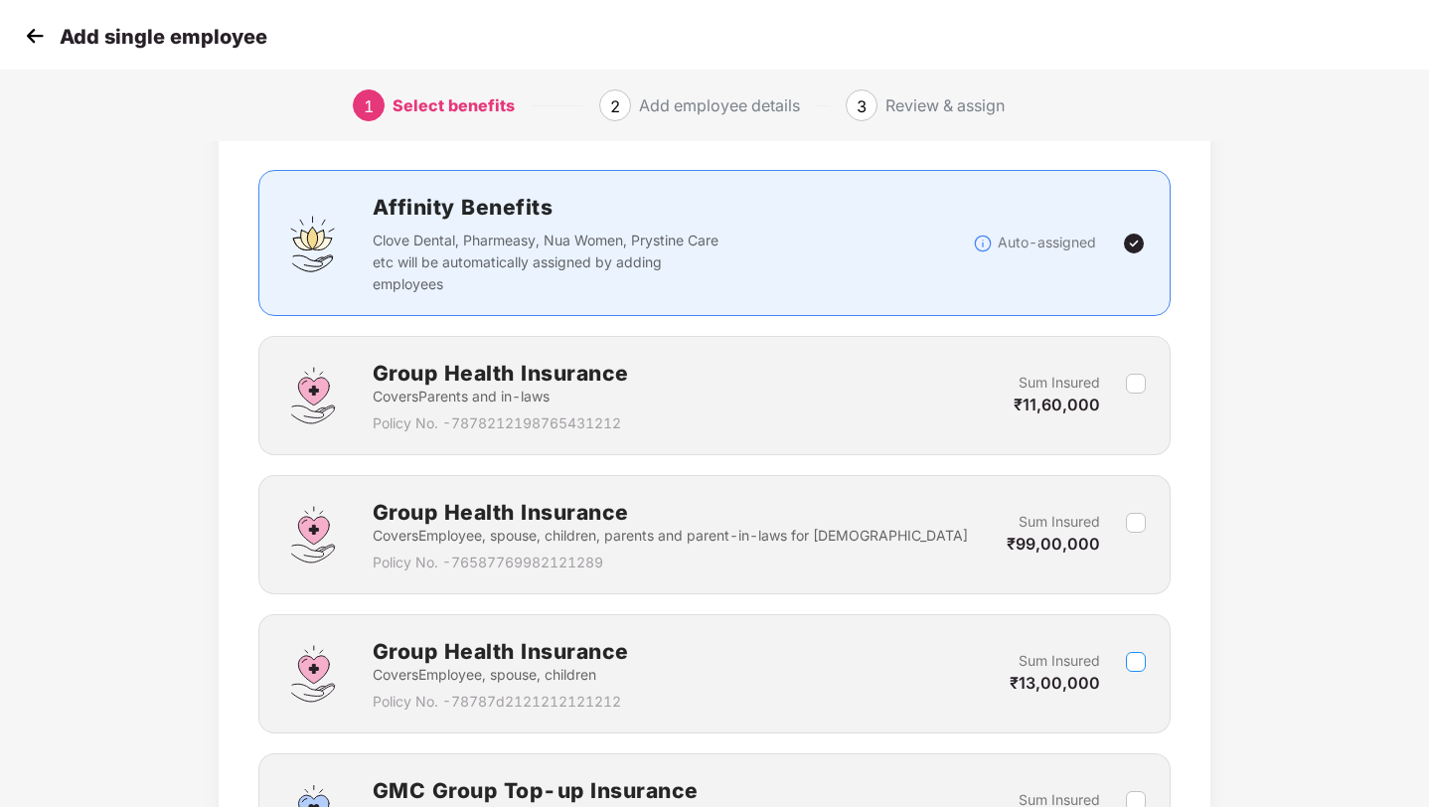
scroll to position [101, 0]
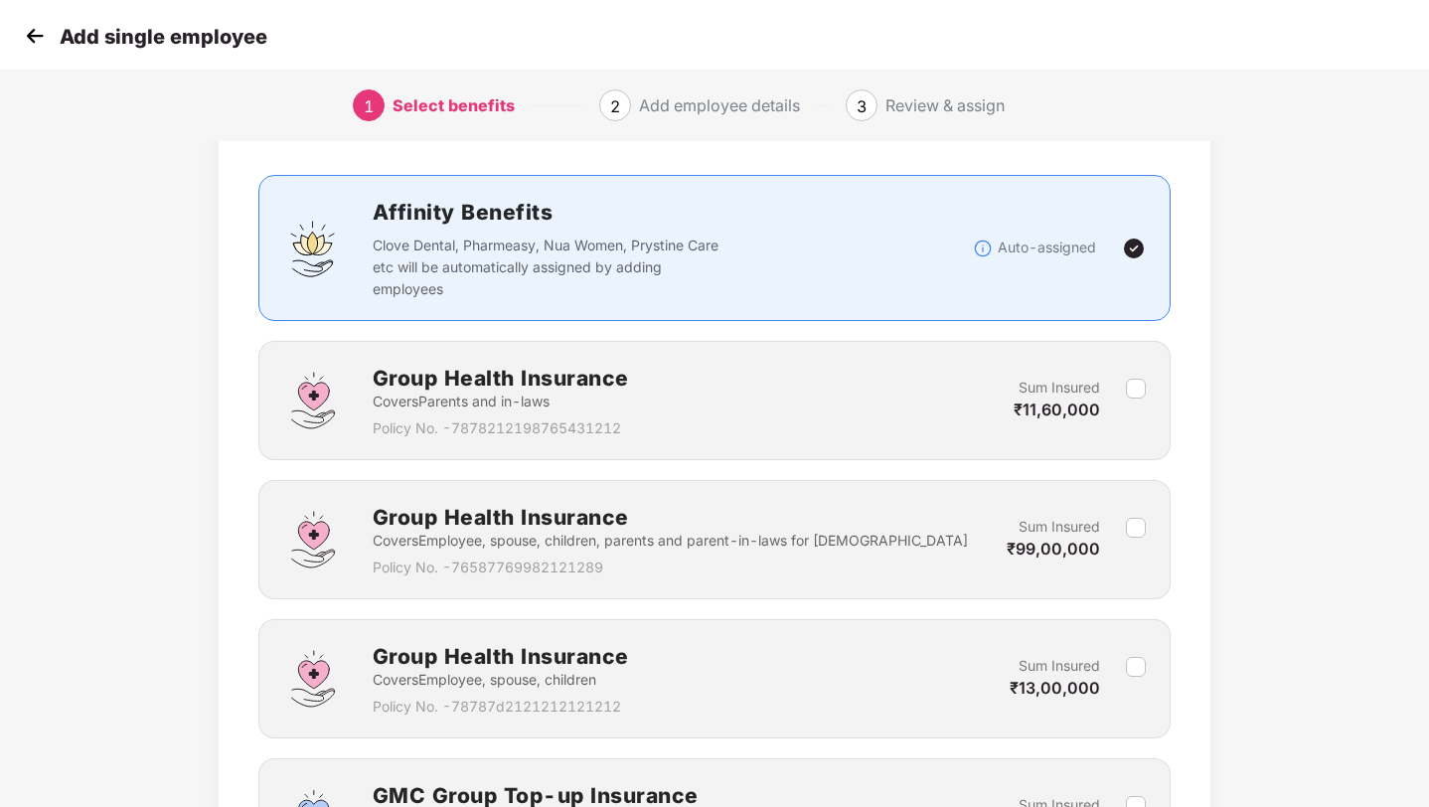
click at [29, 34] on img at bounding box center [35, 36] width 30 height 30
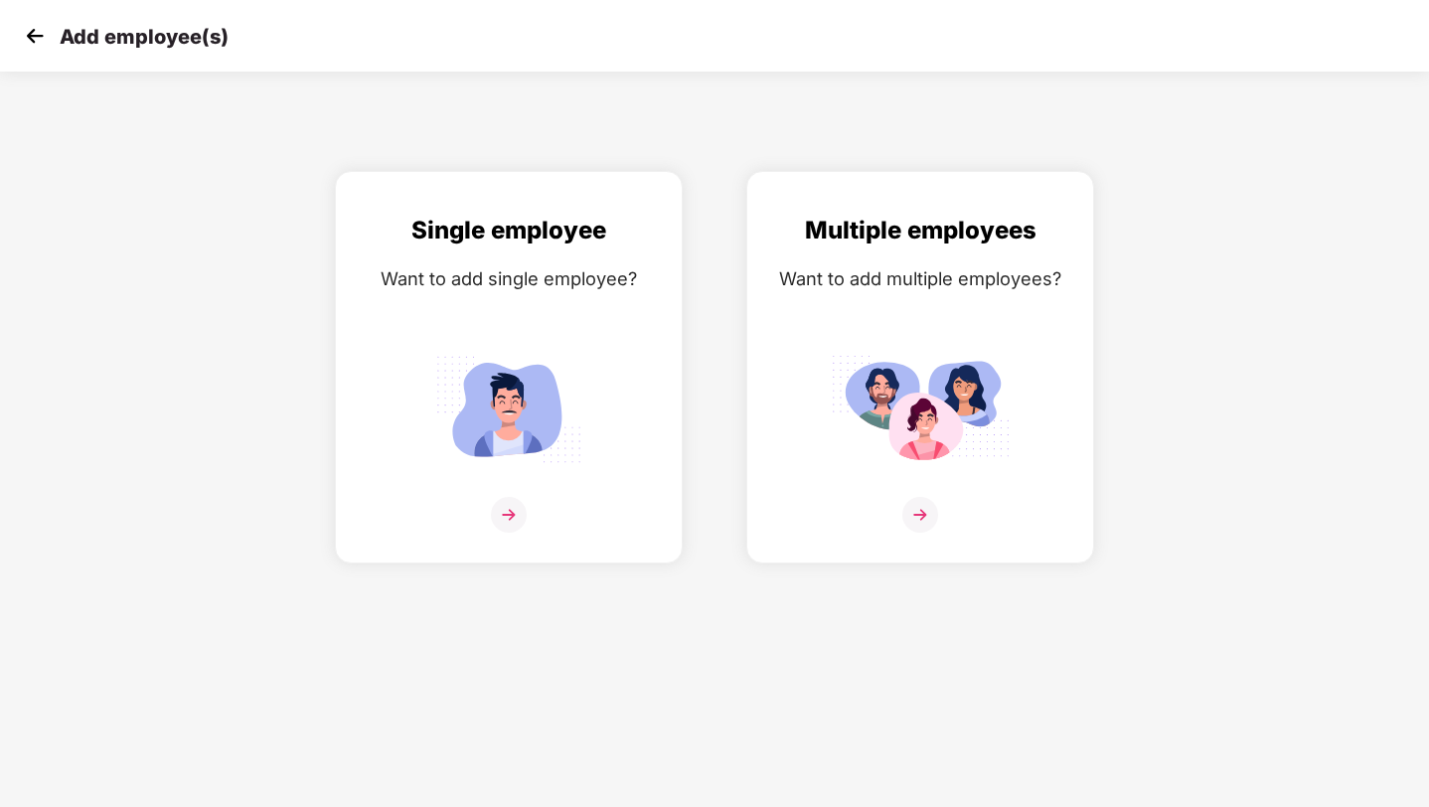
click at [40, 27] on img at bounding box center [35, 36] width 30 height 30
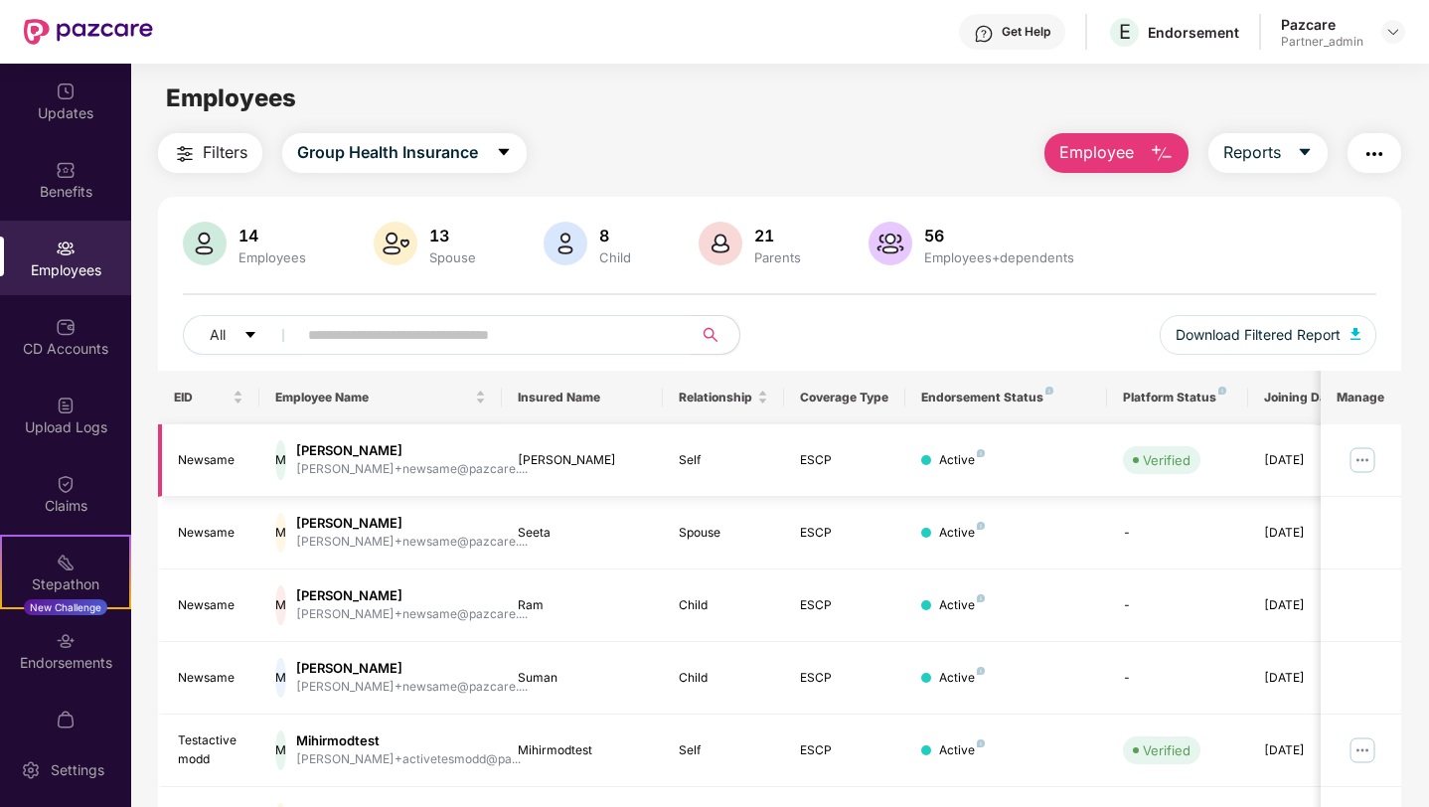
click at [1362, 455] on img at bounding box center [1362, 460] width 32 height 32
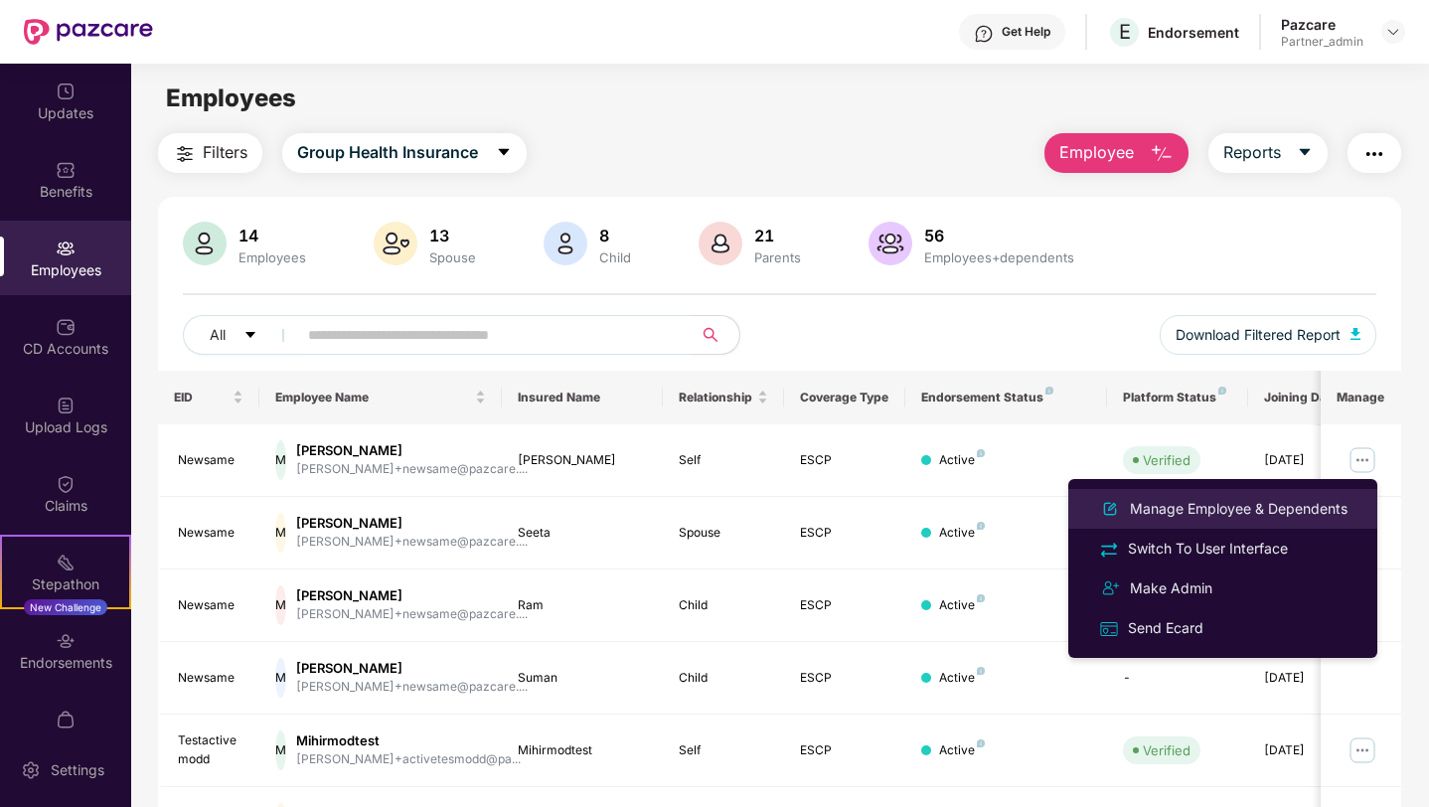
click at [1248, 515] on div "Manage Employee & Dependents" at bounding box center [1239, 509] width 226 height 22
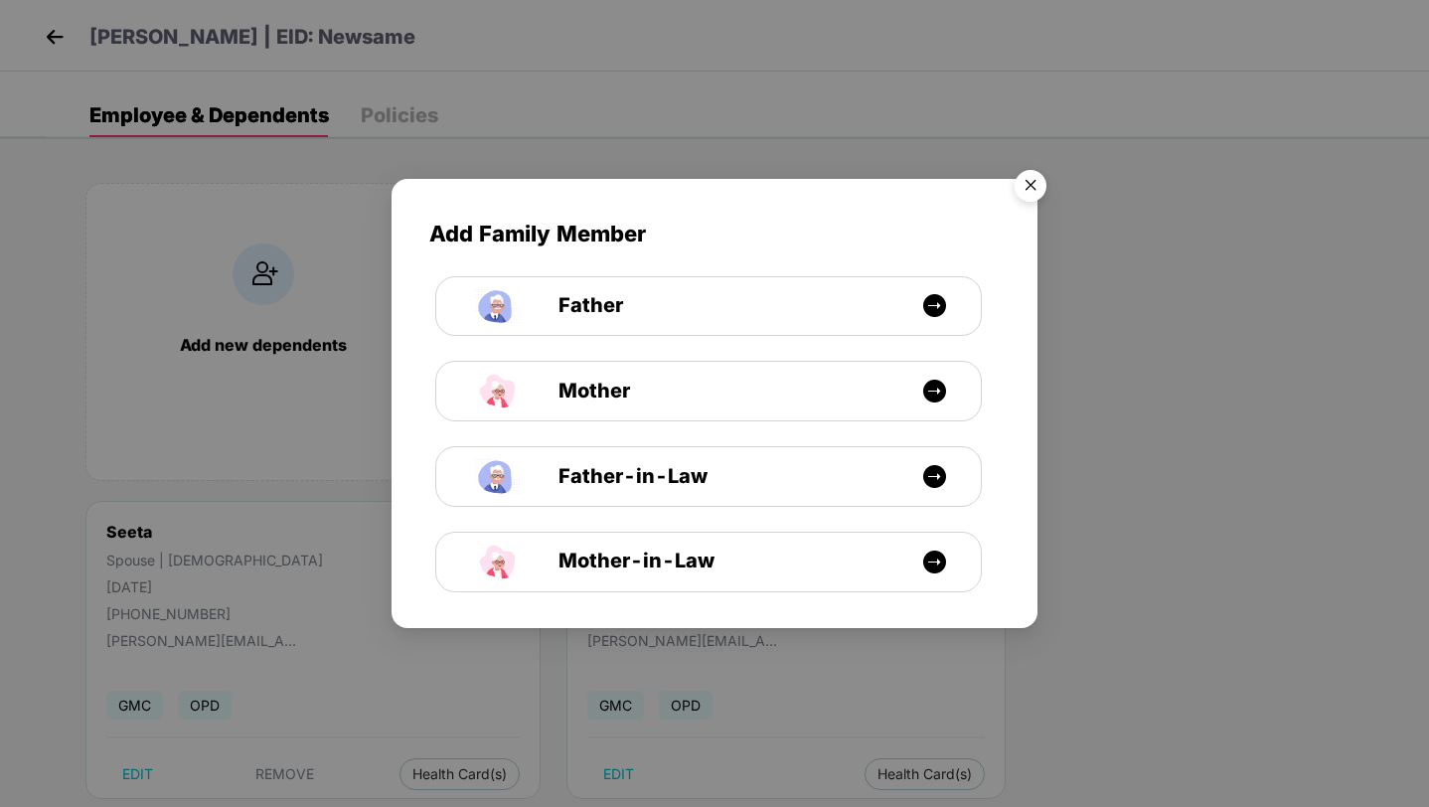
click at [1024, 189] on img "Close" at bounding box center [1030, 189] width 56 height 56
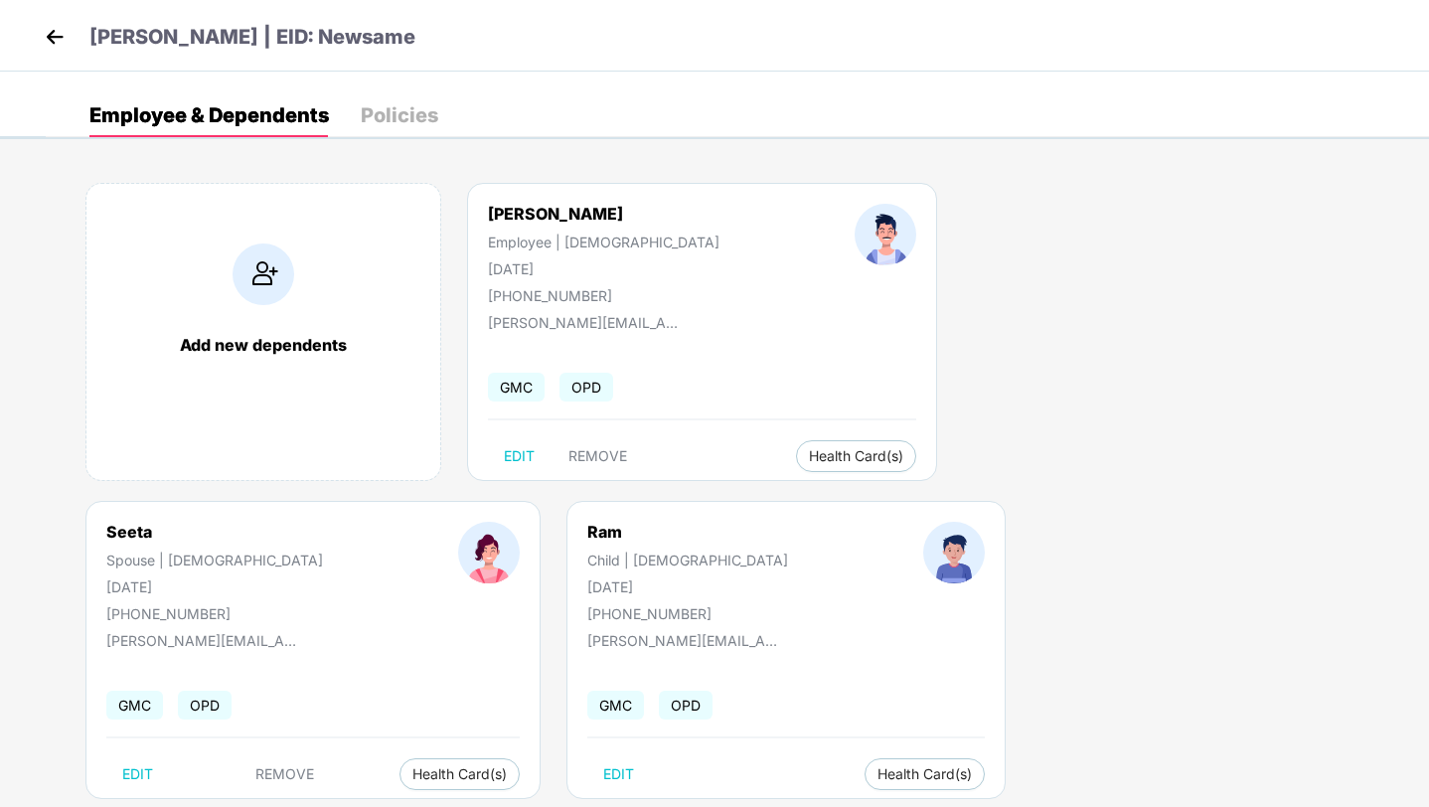
click at [398, 116] on div "Policies" at bounding box center [399, 115] width 77 height 20
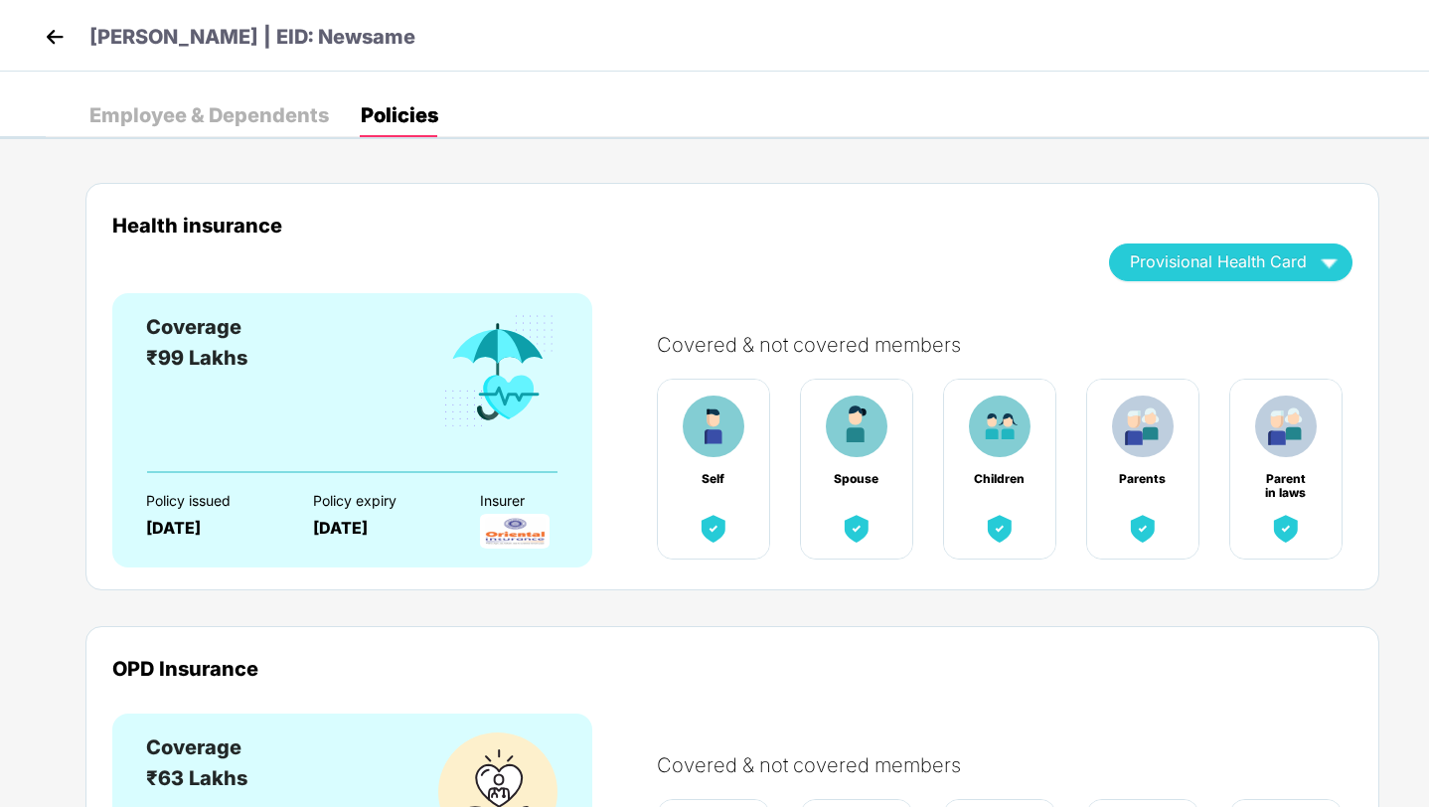
click at [54, 37] on img at bounding box center [55, 37] width 30 height 30
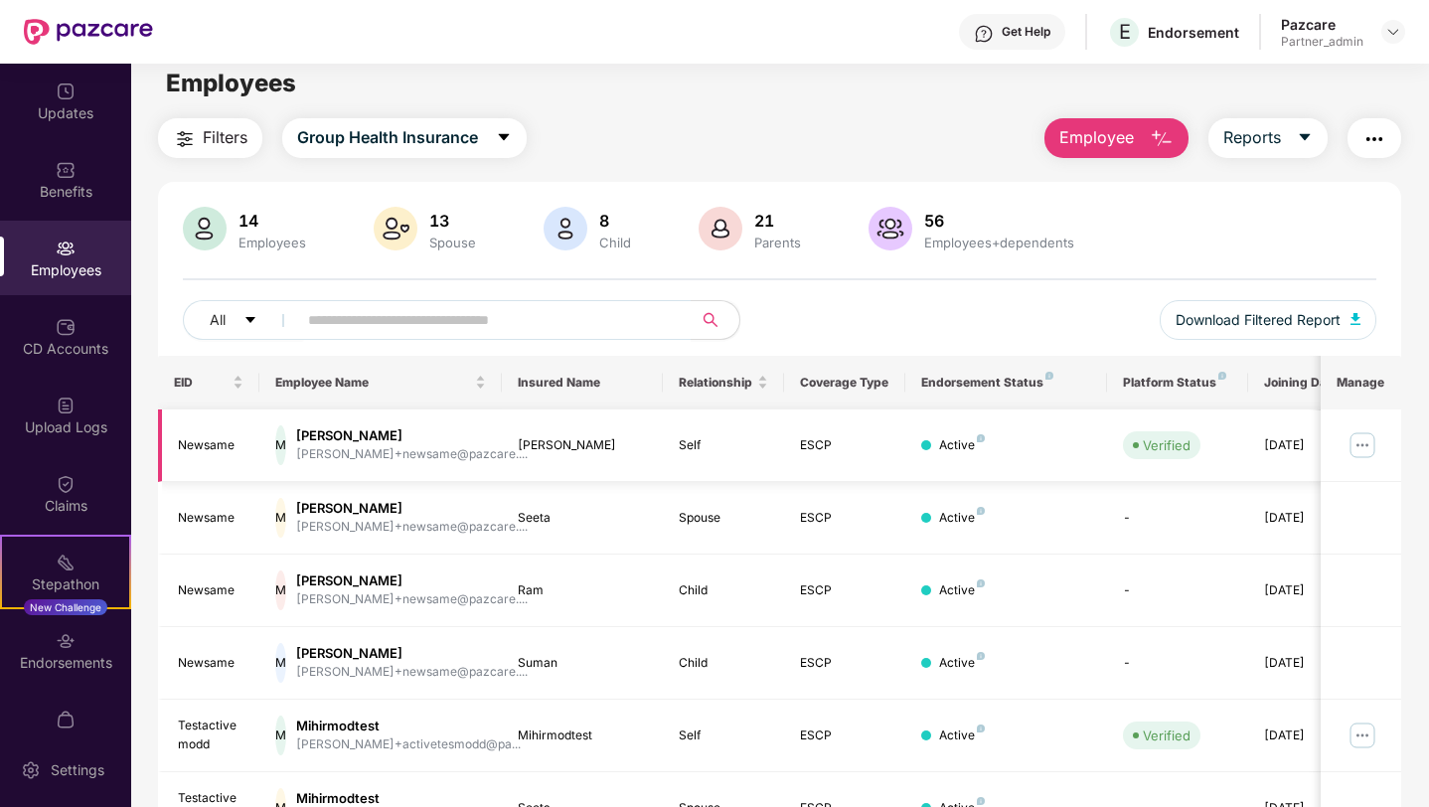
scroll to position [22, 0]
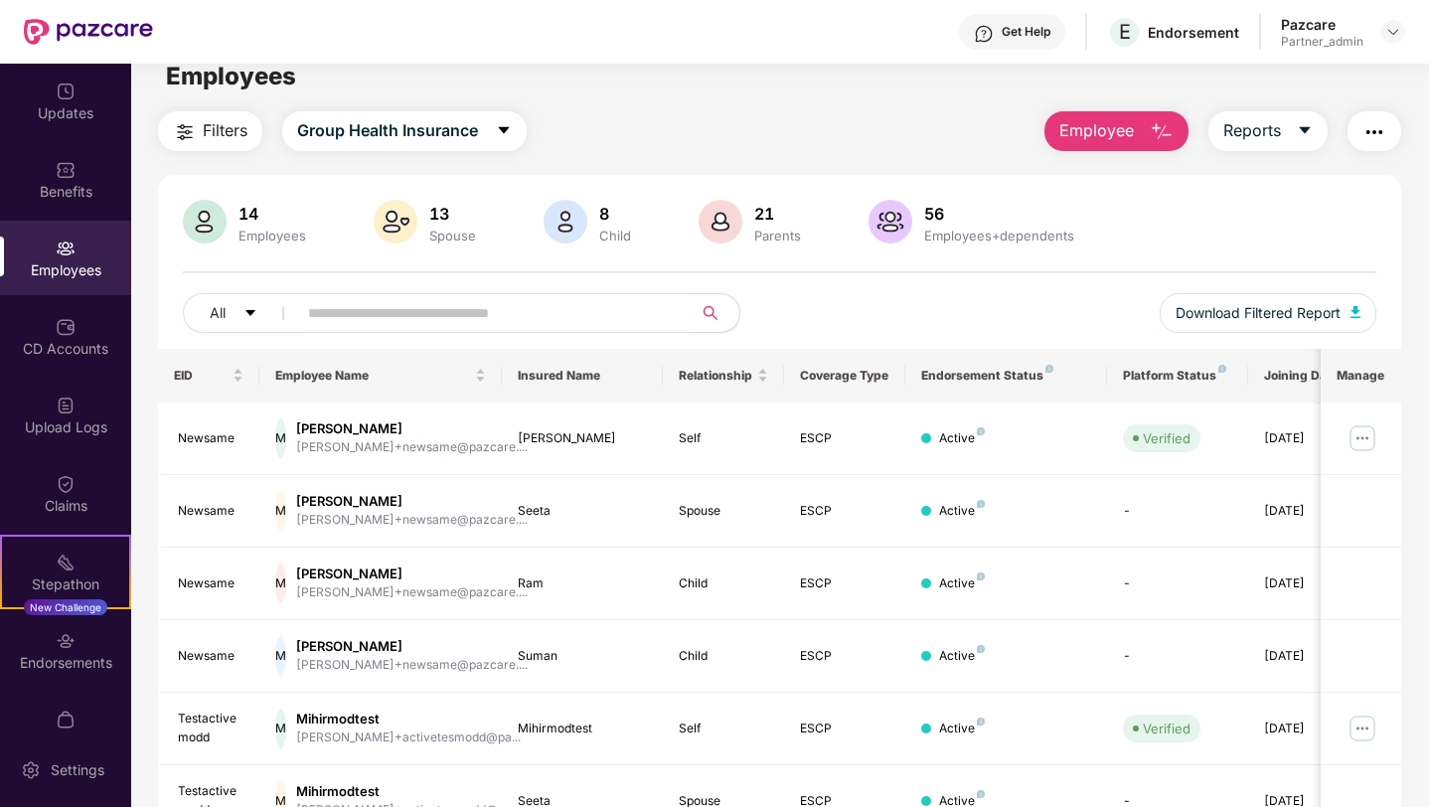
click at [1101, 138] on span "Employee" at bounding box center [1096, 130] width 75 height 25
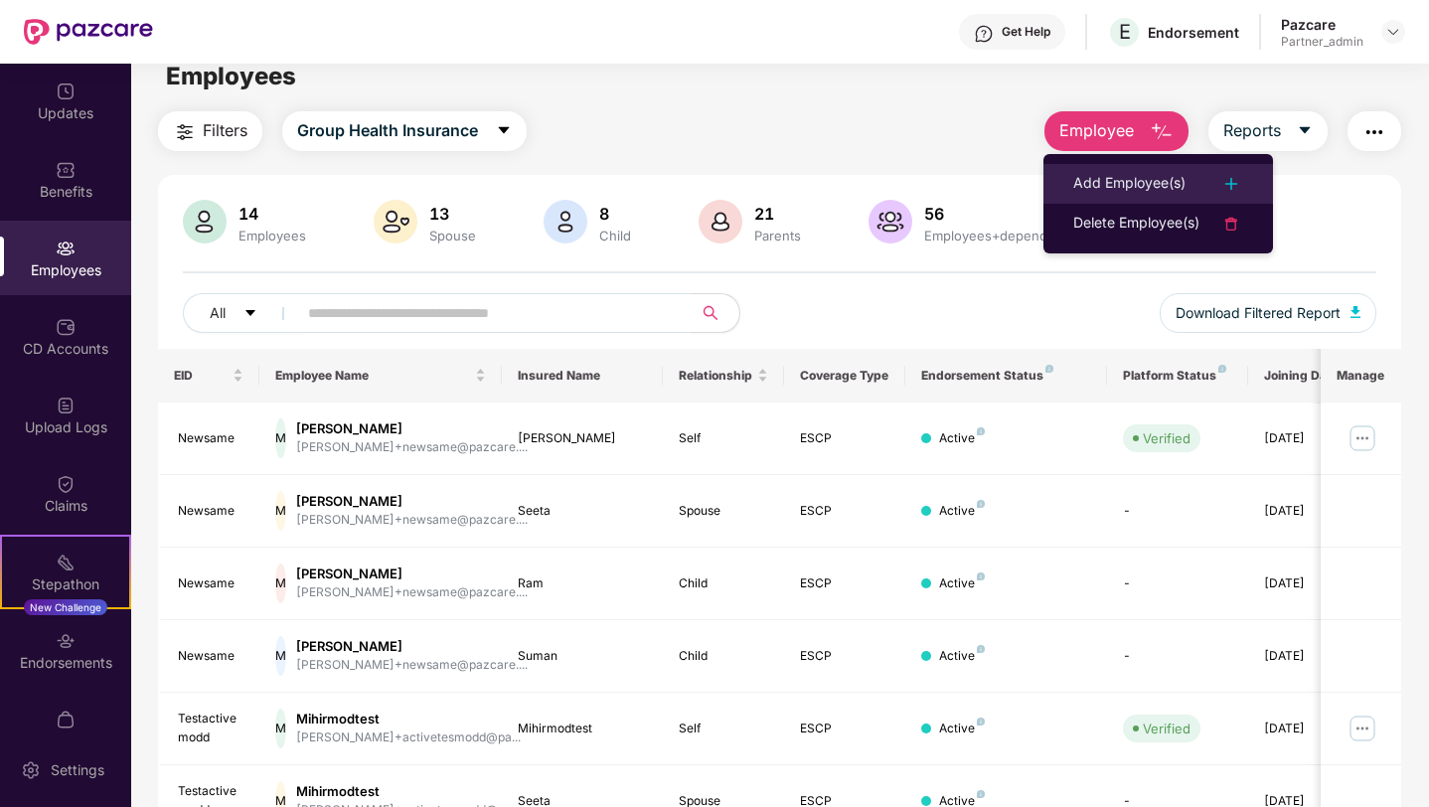
click at [1105, 179] on div "Add Employee(s)" at bounding box center [1129, 184] width 112 height 24
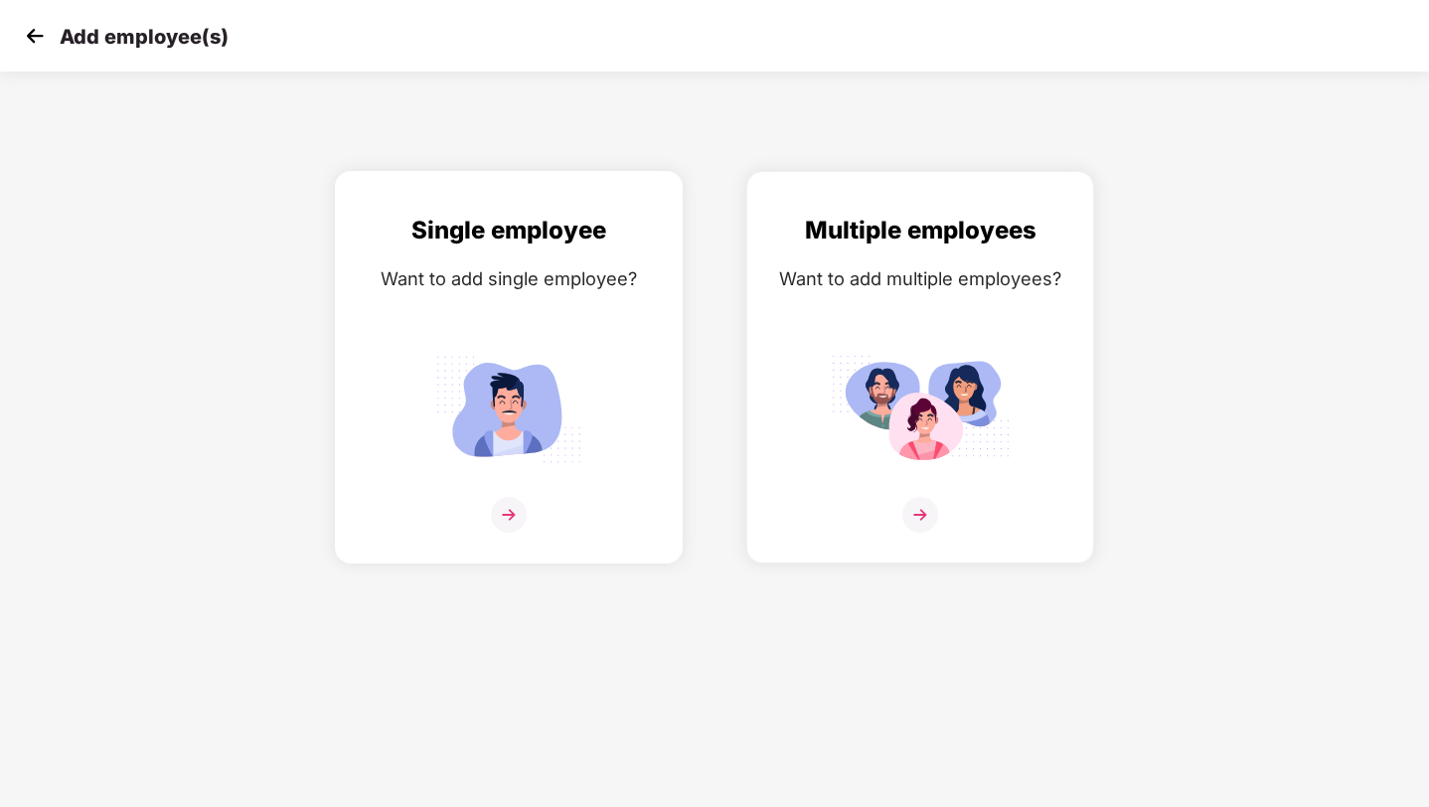
click at [547, 387] on img at bounding box center [508, 409] width 179 height 124
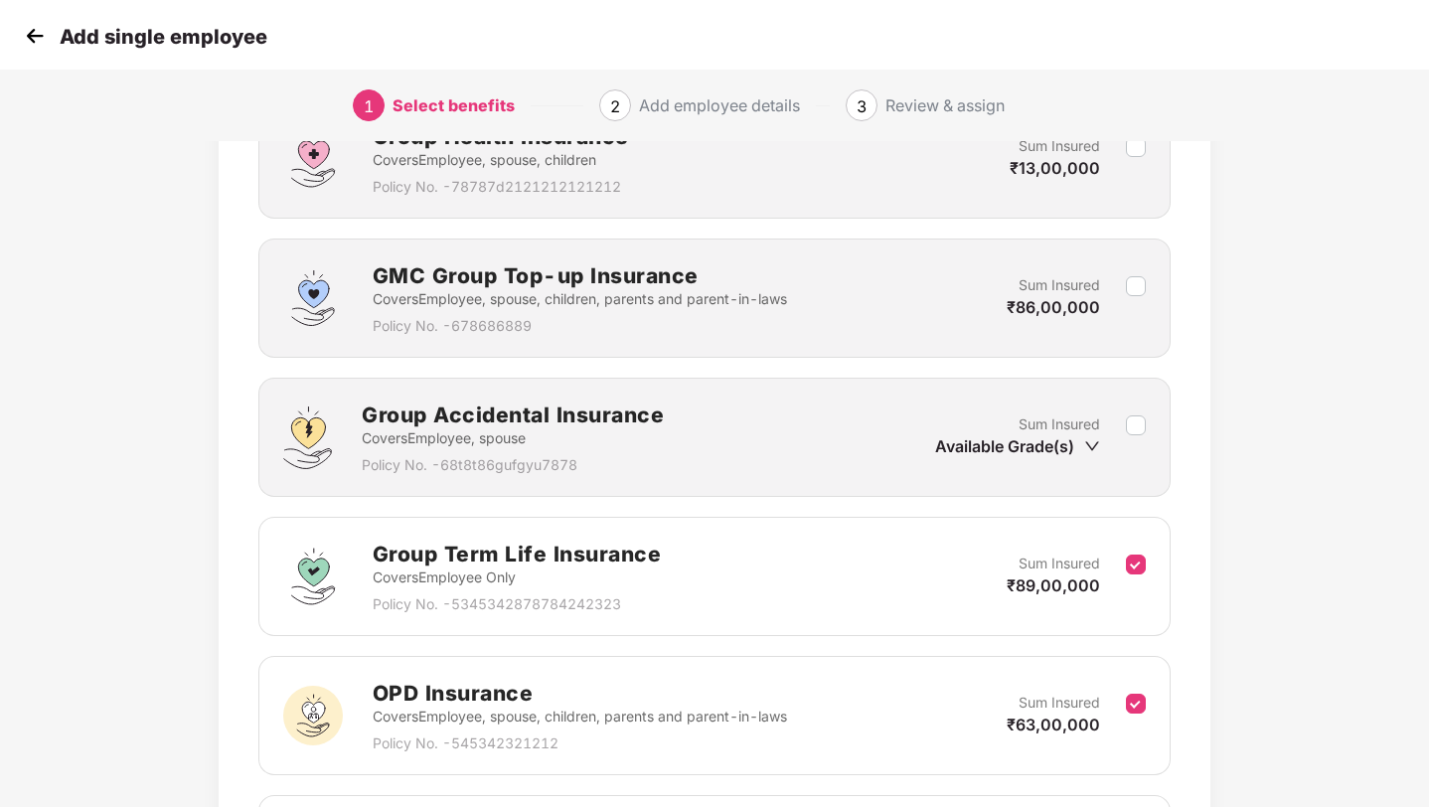
scroll to position [623, 0]
click at [1141, 550] on label at bounding box center [1136, 574] width 20 height 49
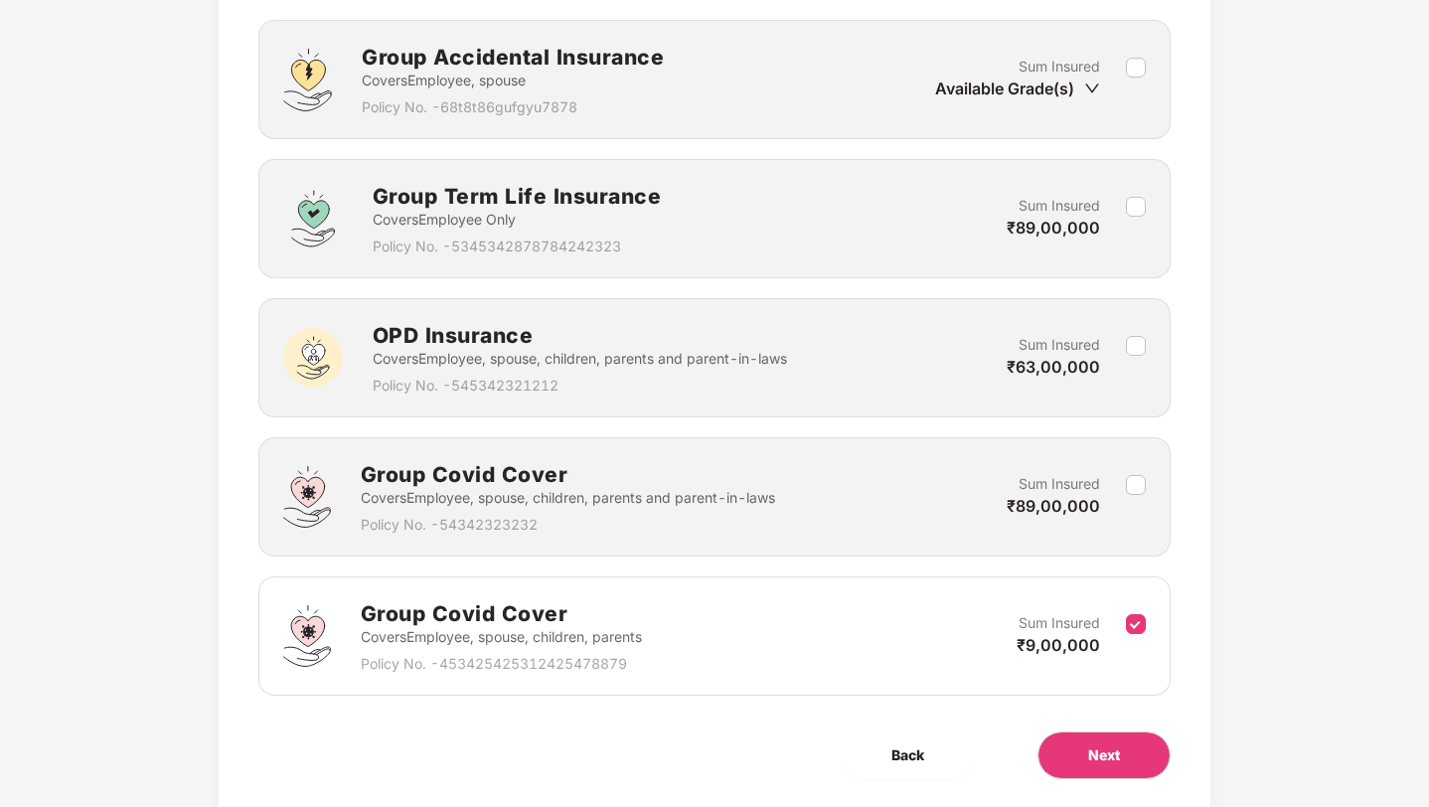
scroll to position [1039, 0]
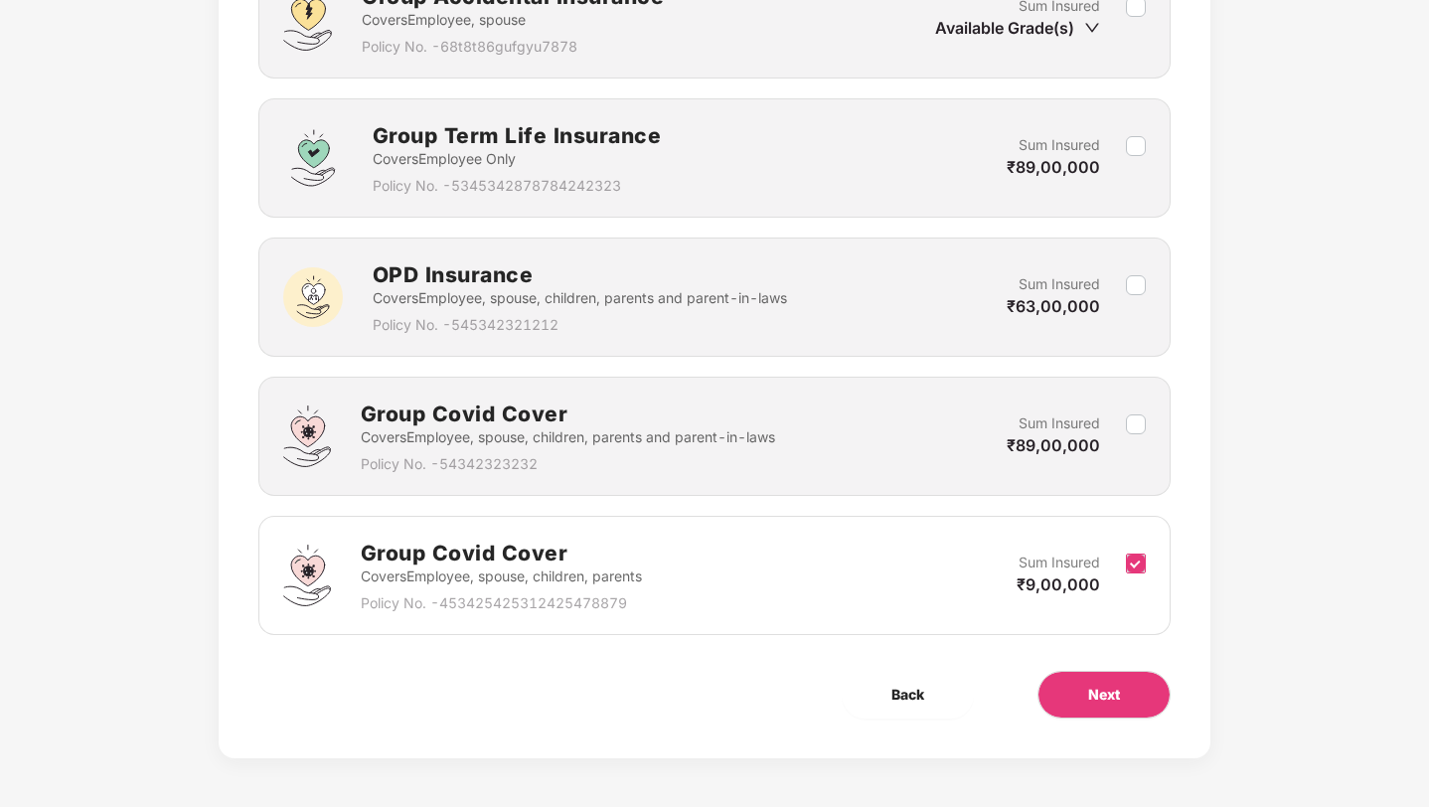
click at [1140, 573] on label at bounding box center [1136, 575] width 20 height 49
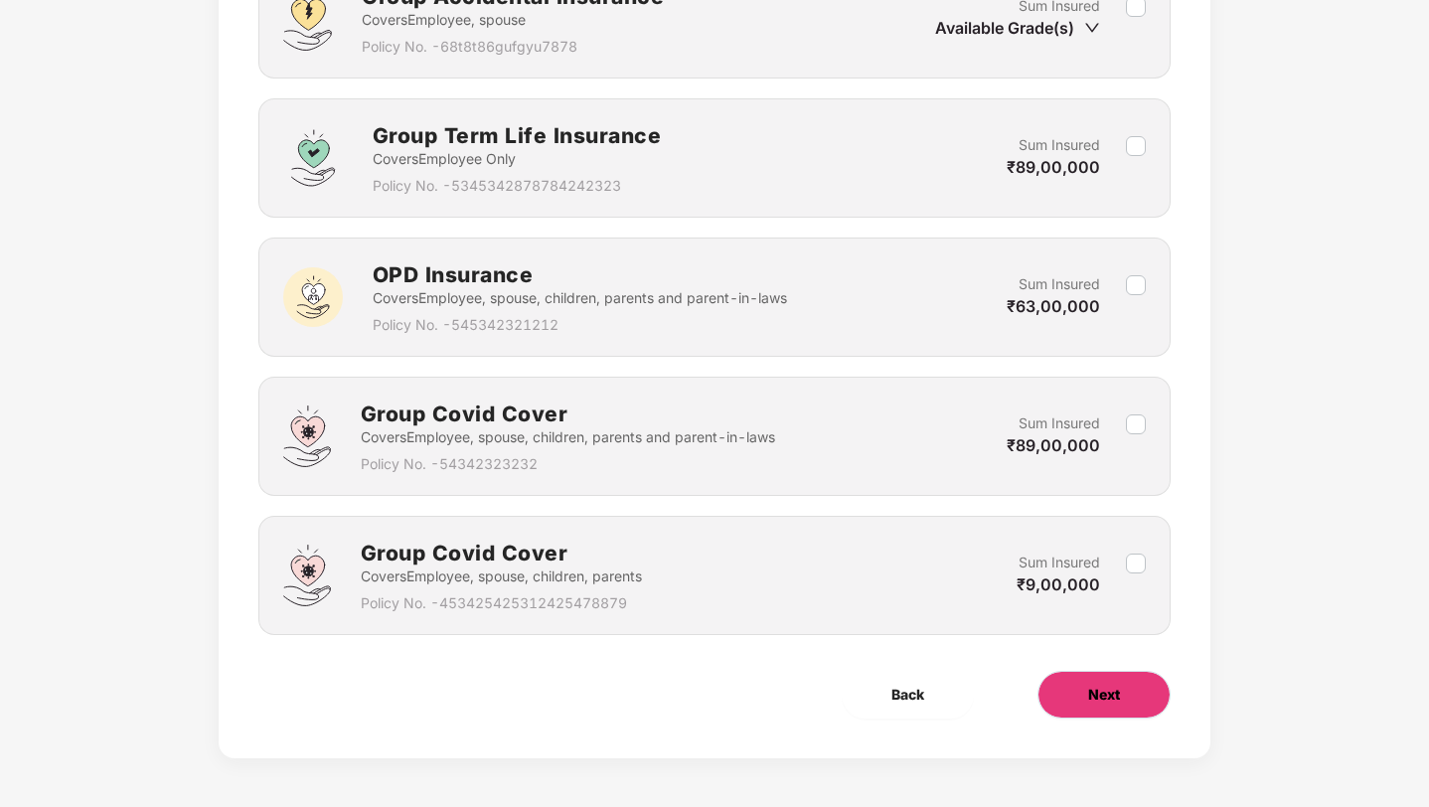
click at [1109, 698] on span "Next" at bounding box center [1104, 695] width 32 height 22
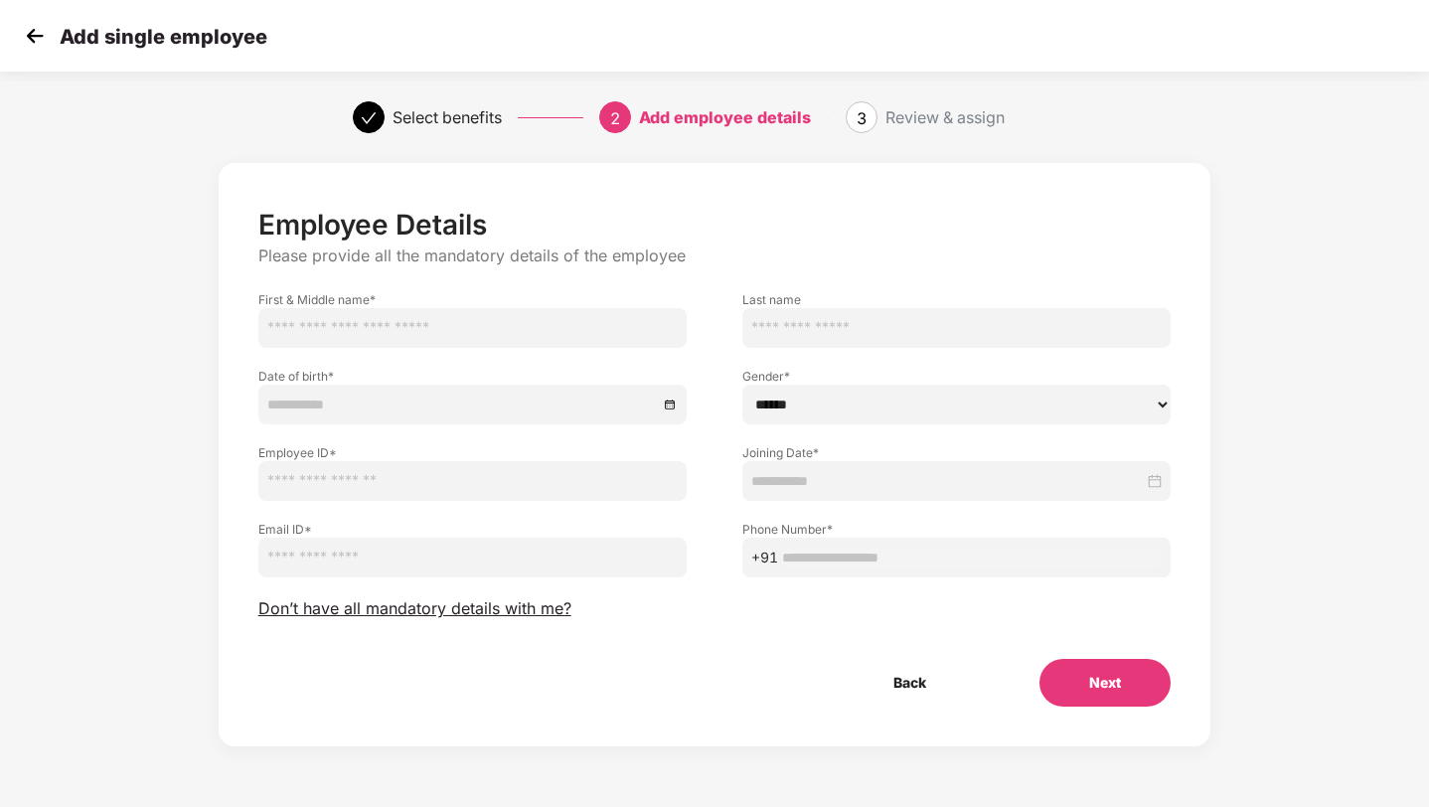
scroll to position [0, 0]
click at [834, 554] on input "text" at bounding box center [972, 557] width 380 height 22
paste input "**********"
type input "**********"
click at [387, 328] on input "text" at bounding box center [472, 328] width 428 height 40
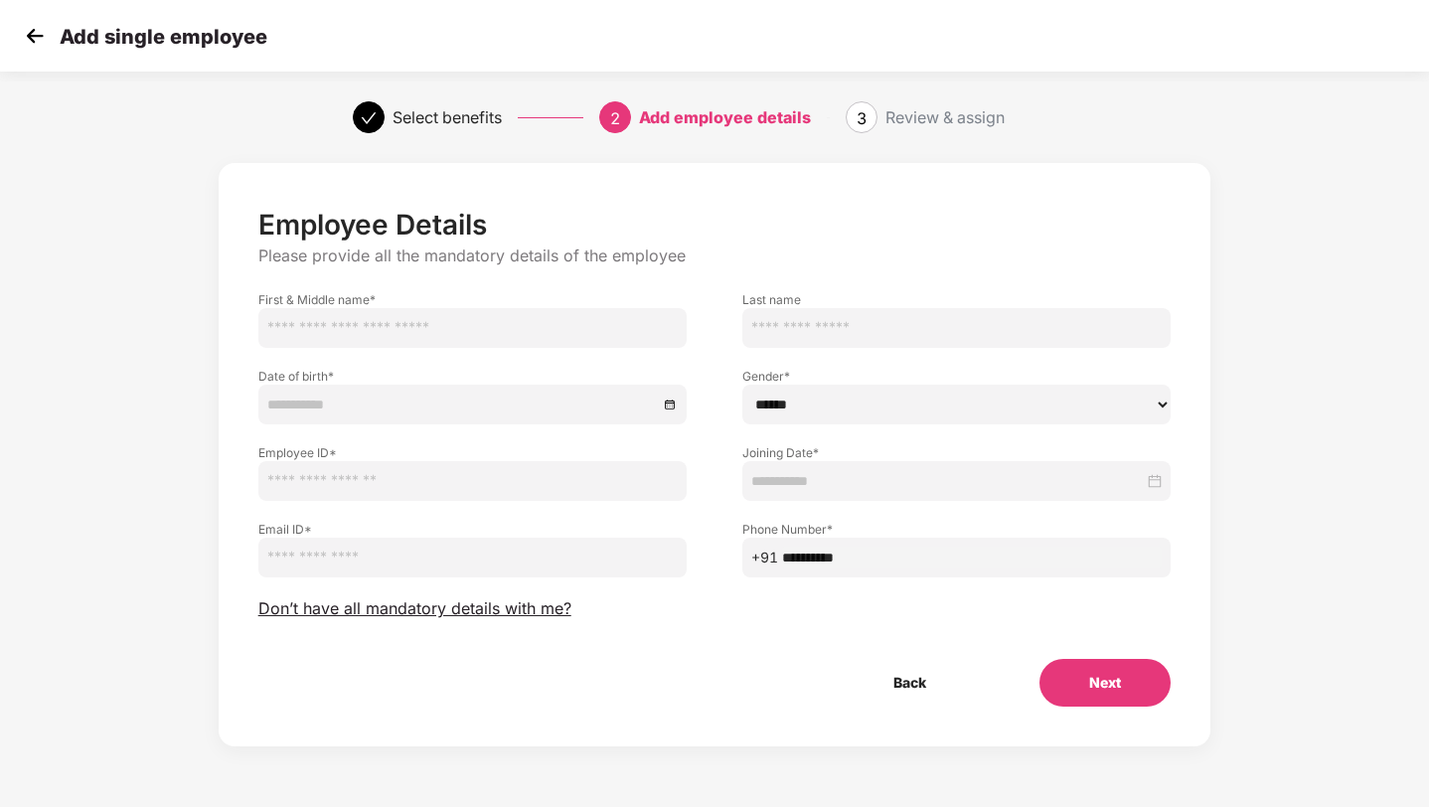
type input "*****"
click at [370, 403] on input at bounding box center [462, 404] width 390 height 22
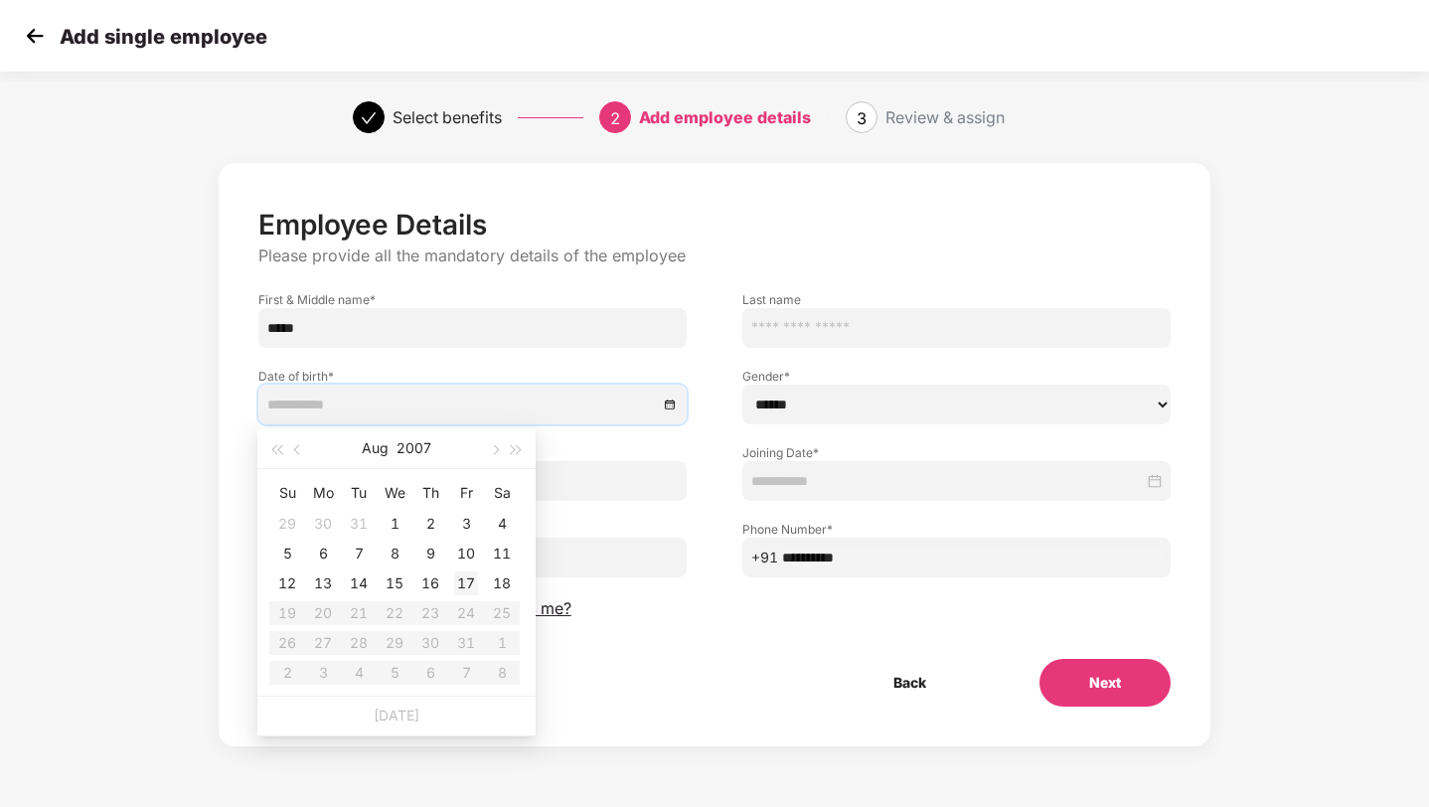
type input "**********"
click at [469, 575] on div "17" at bounding box center [466, 583] width 24 height 24
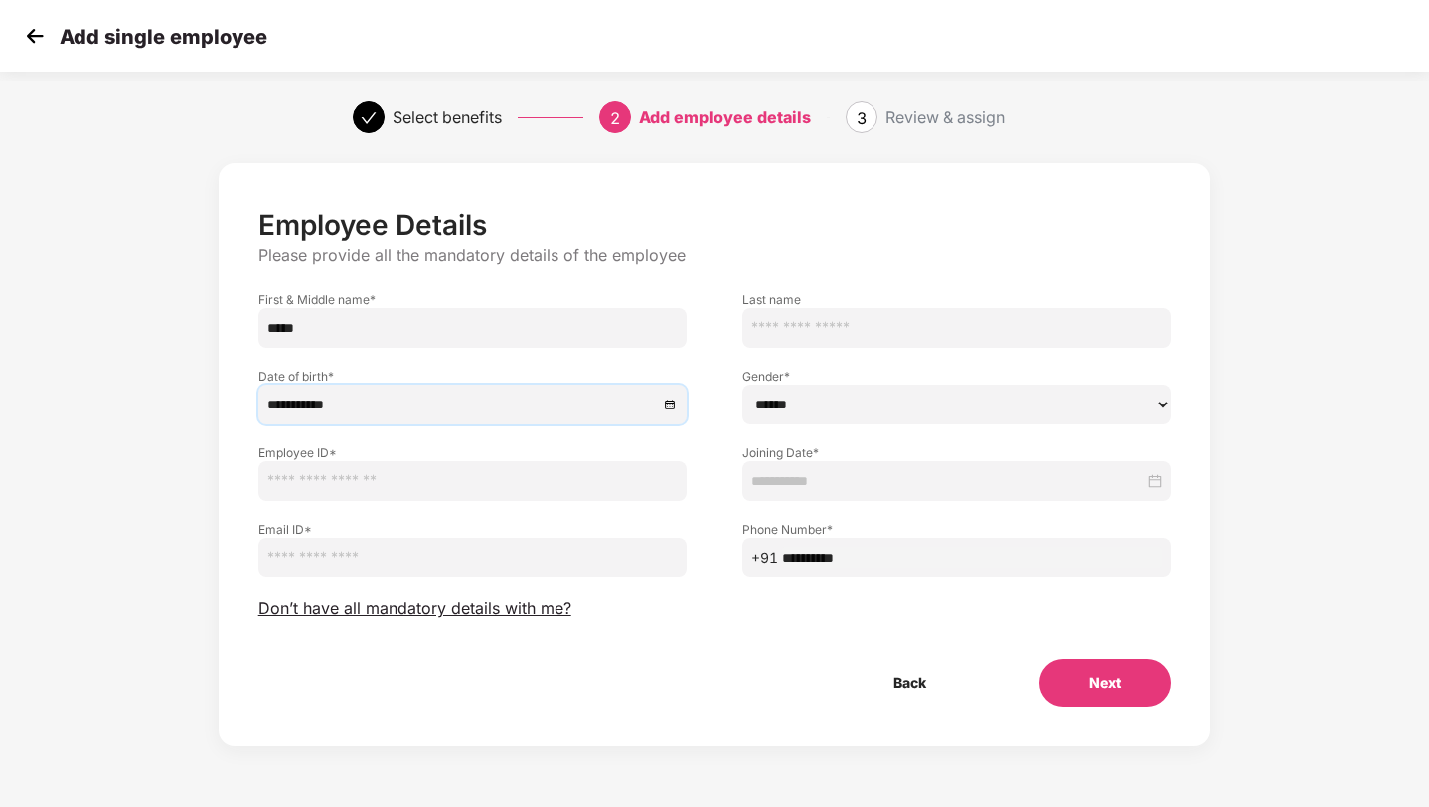
click at [807, 412] on select "****** **** ******" at bounding box center [956, 404] width 428 height 40
select select "****"
click at [364, 487] on input "text" at bounding box center [472, 481] width 428 height 40
type input "**********"
click at [365, 569] on input "email" at bounding box center [472, 557] width 428 height 40
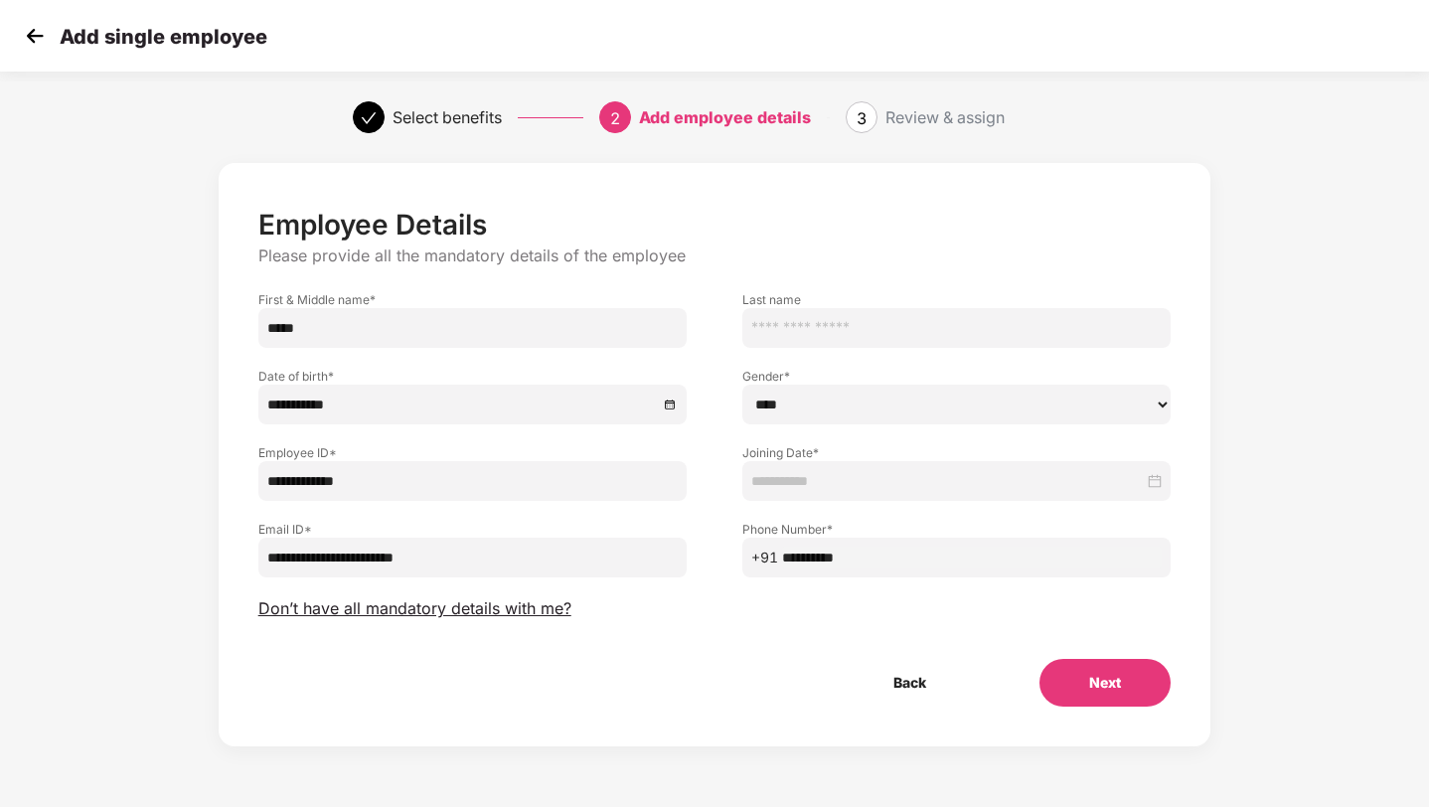
click at [363, 562] on input "**********" at bounding box center [472, 557] width 428 height 40
type input "**********"
click at [803, 485] on input at bounding box center [947, 481] width 392 height 22
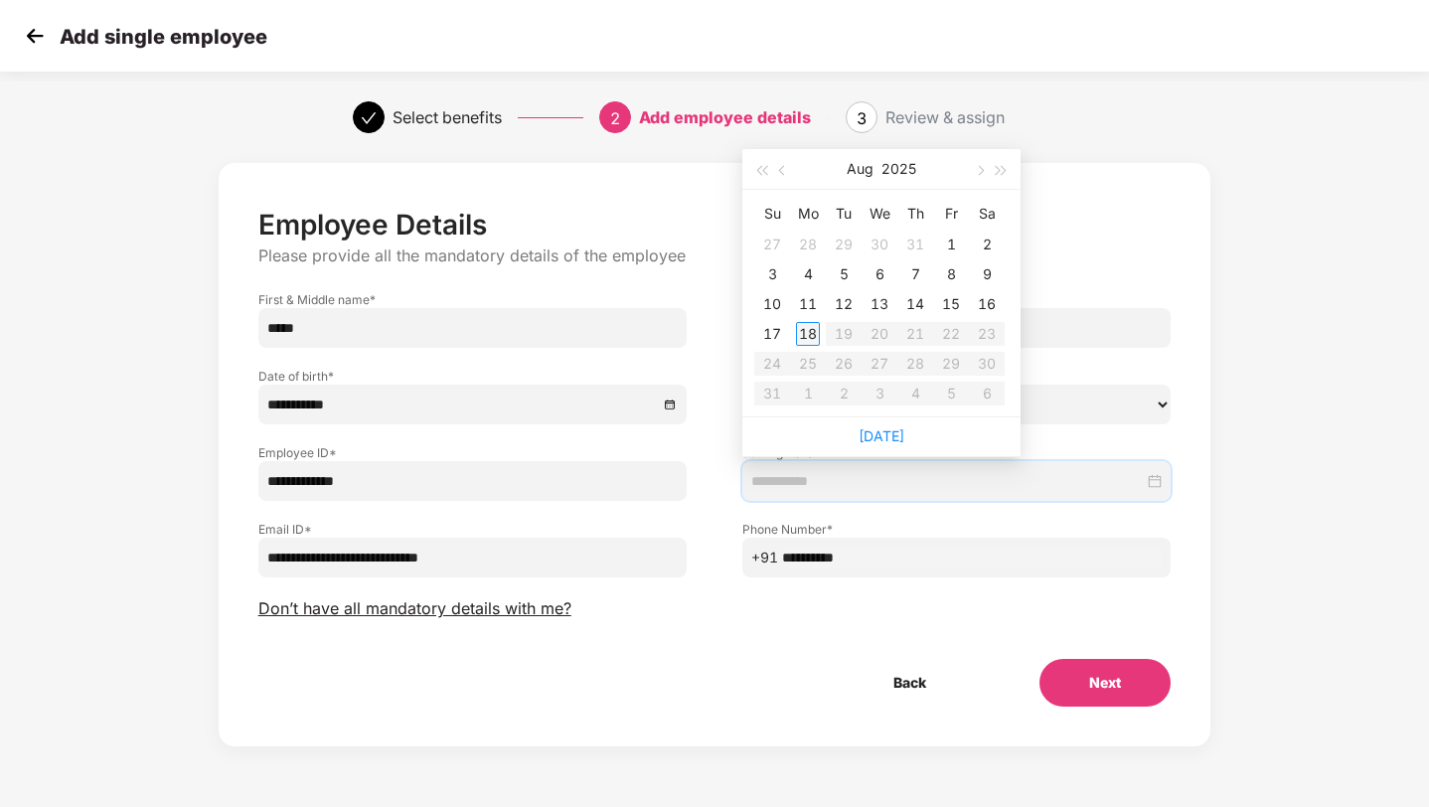
type input "**********"
click at [799, 332] on div "18" at bounding box center [808, 334] width 24 height 24
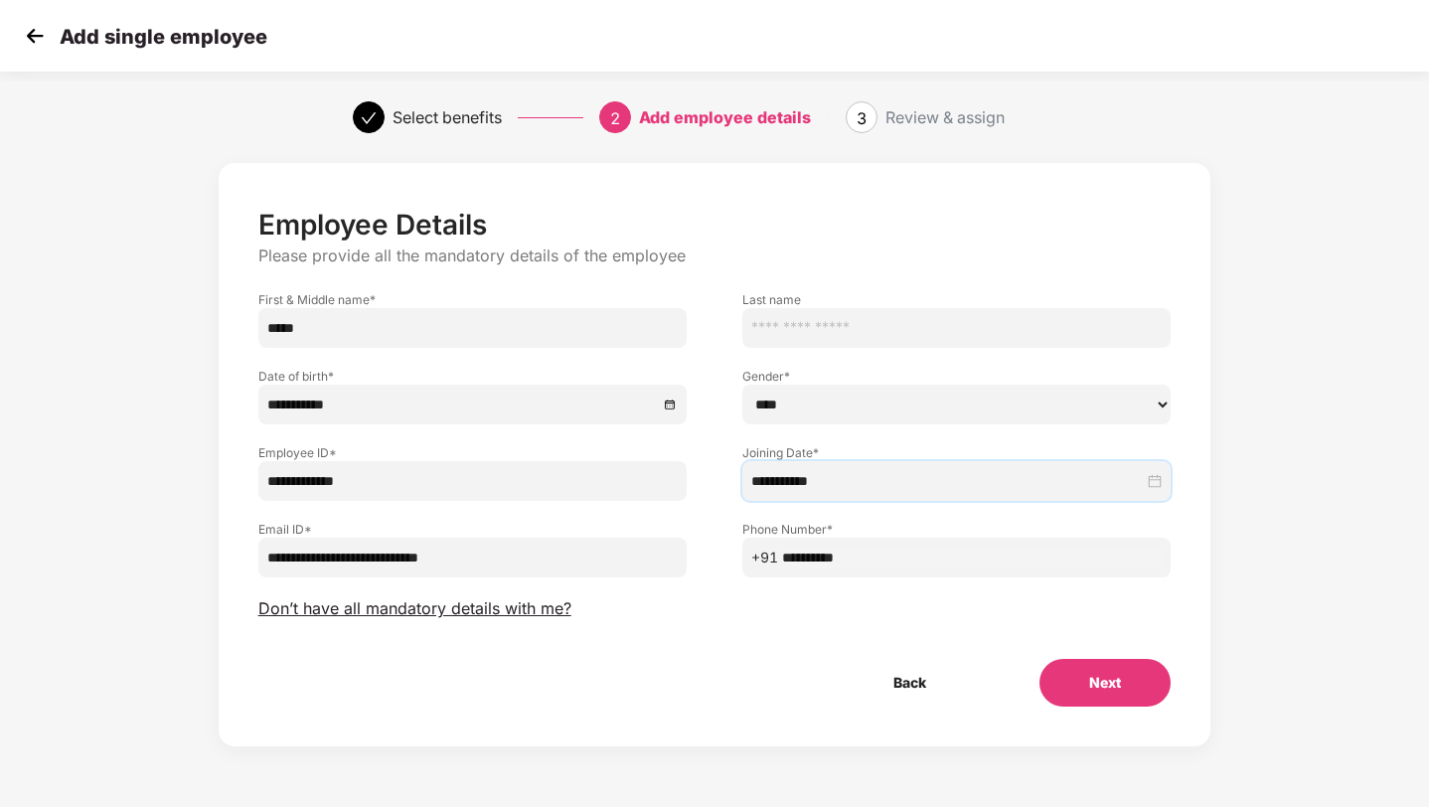
click at [1081, 675] on button "Next" at bounding box center [1104, 683] width 131 height 48
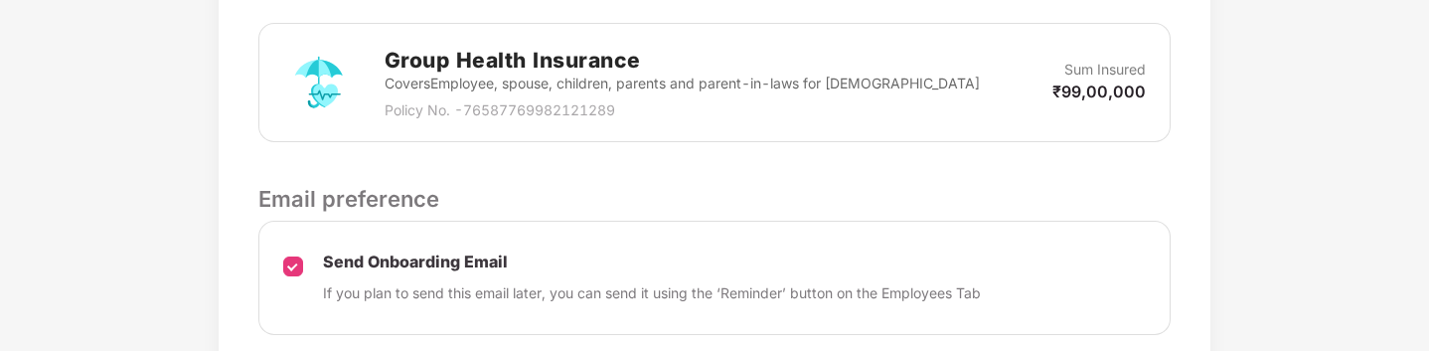
scroll to position [738, 0]
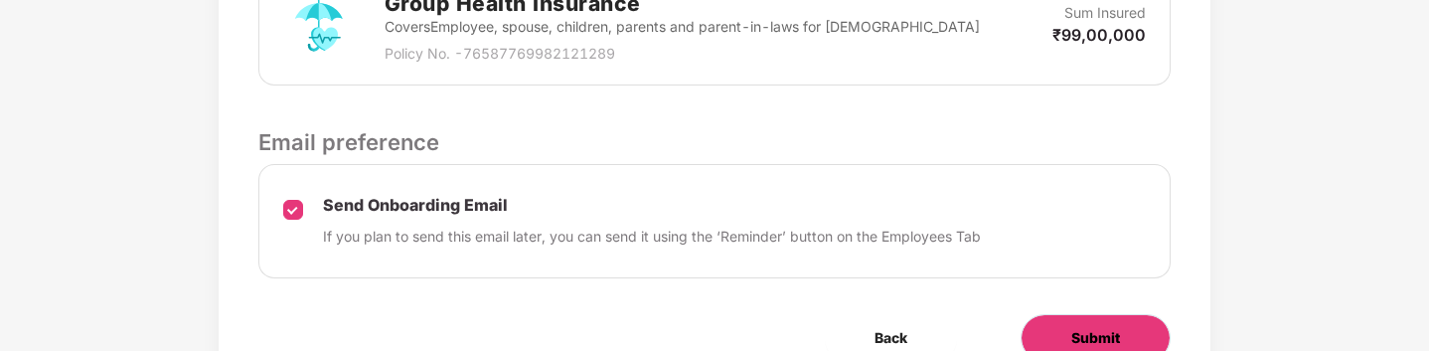
click at [1112, 327] on span "Submit" at bounding box center [1095, 338] width 49 height 22
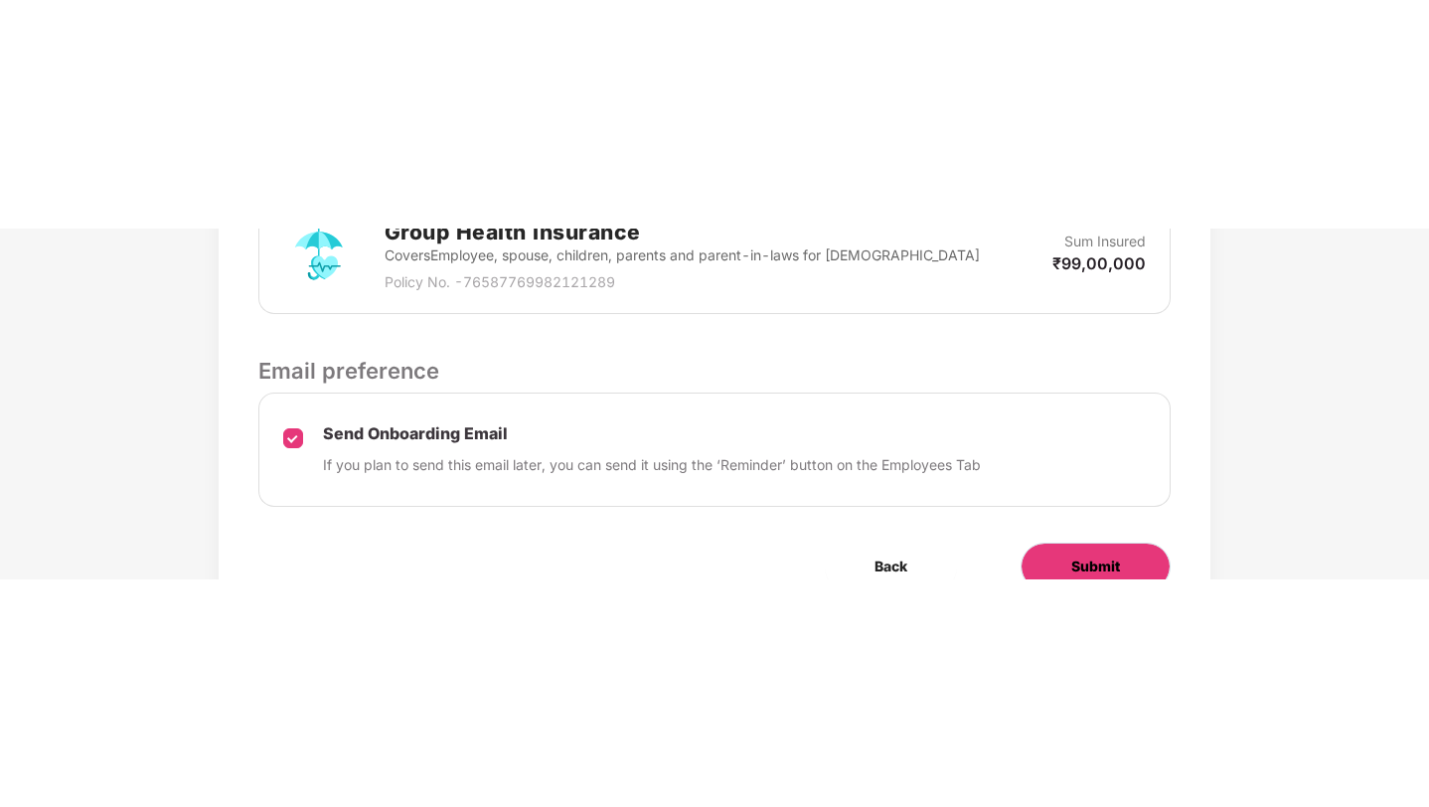
scroll to position [360, 0]
